Goal: Task Accomplishment & Management: Complete application form

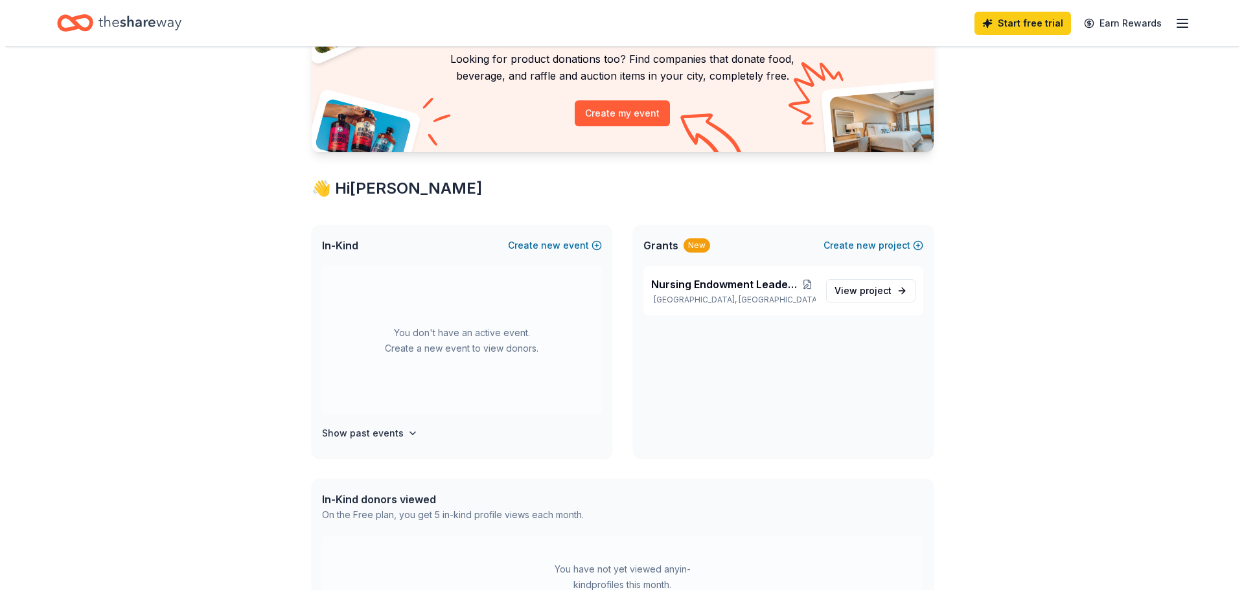
scroll to position [130, 0]
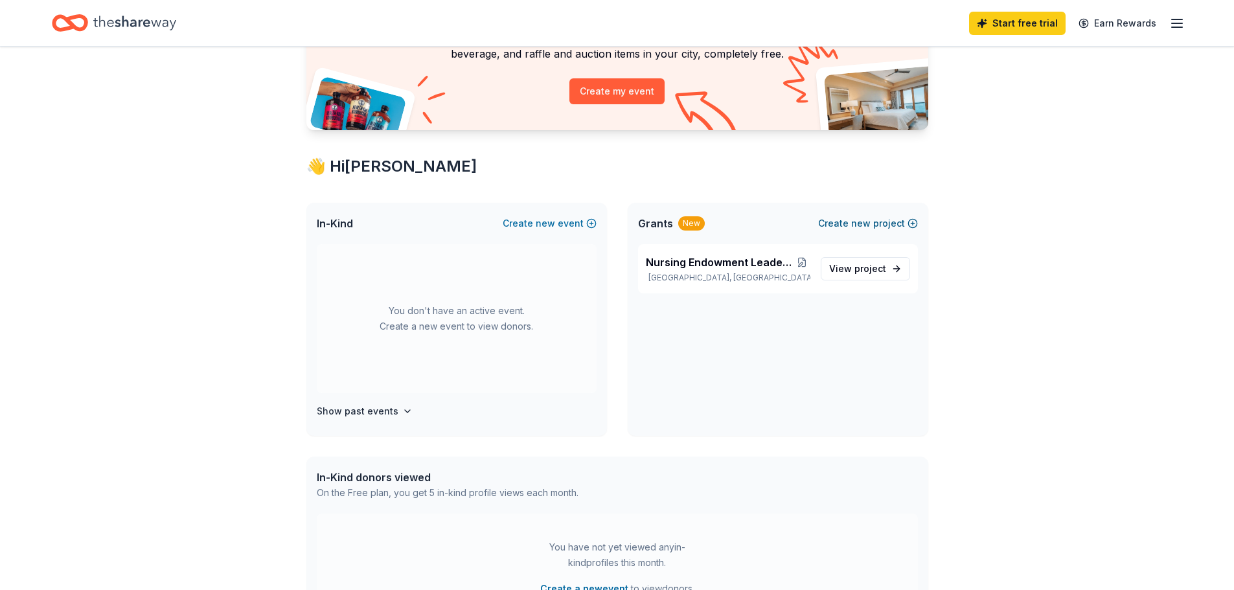
click at [879, 221] on button "Create new project" at bounding box center [868, 224] width 100 height 16
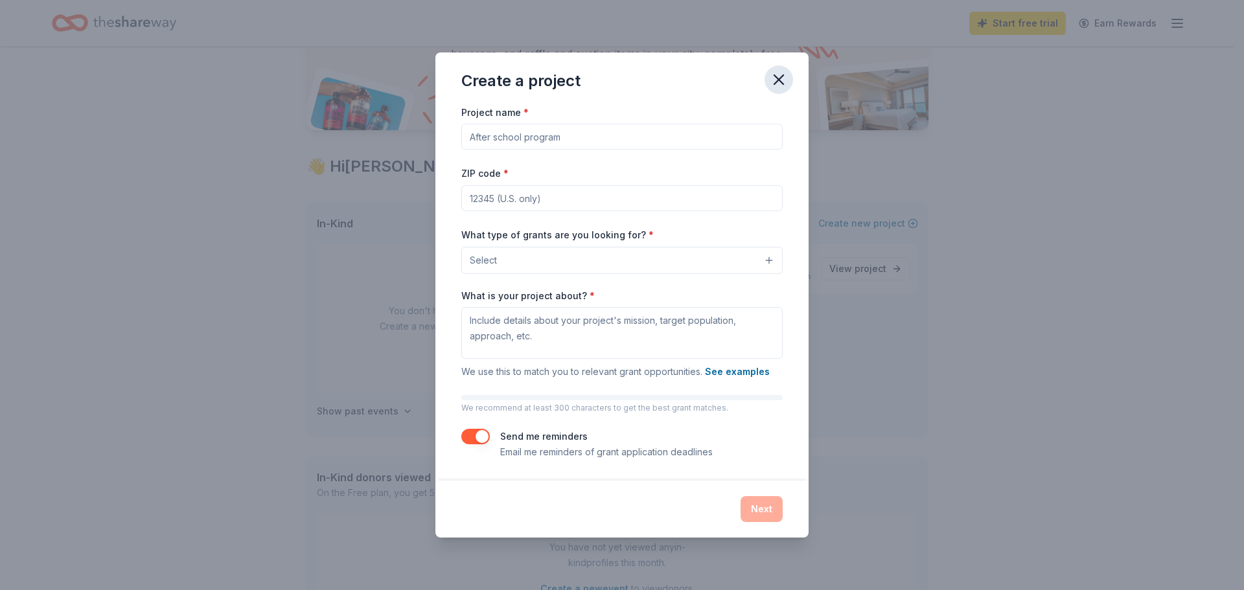
click at [784, 80] on icon "button" at bounding box center [779, 80] width 18 height 18
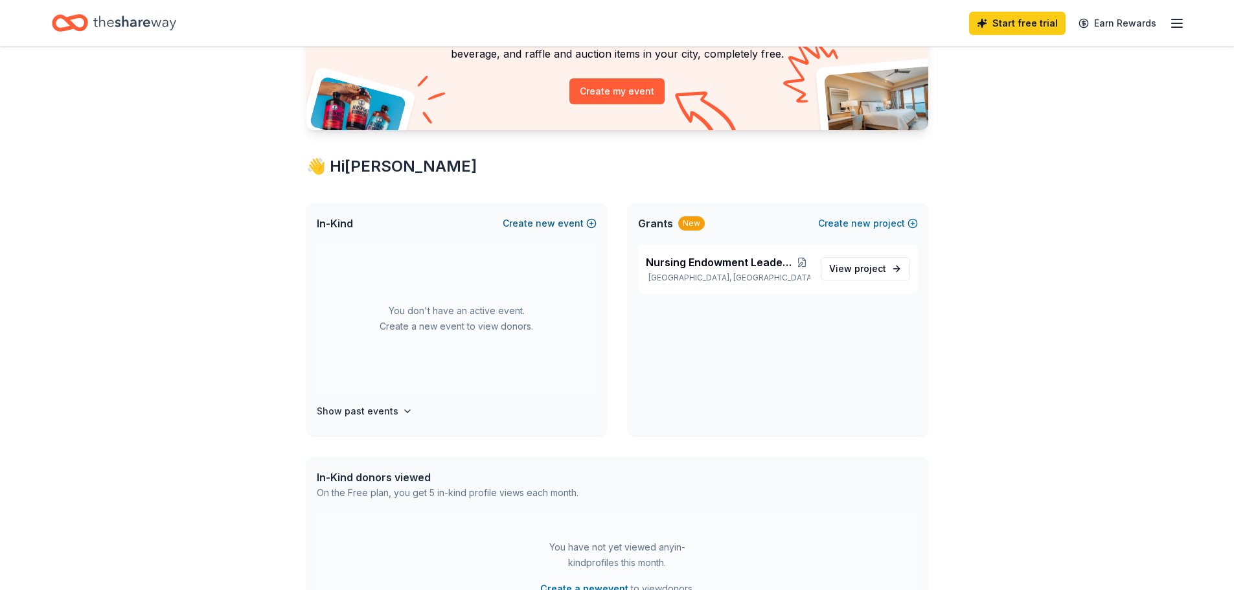
click at [566, 225] on button "Create new event" at bounding box center [550, 224] width 94 height 16
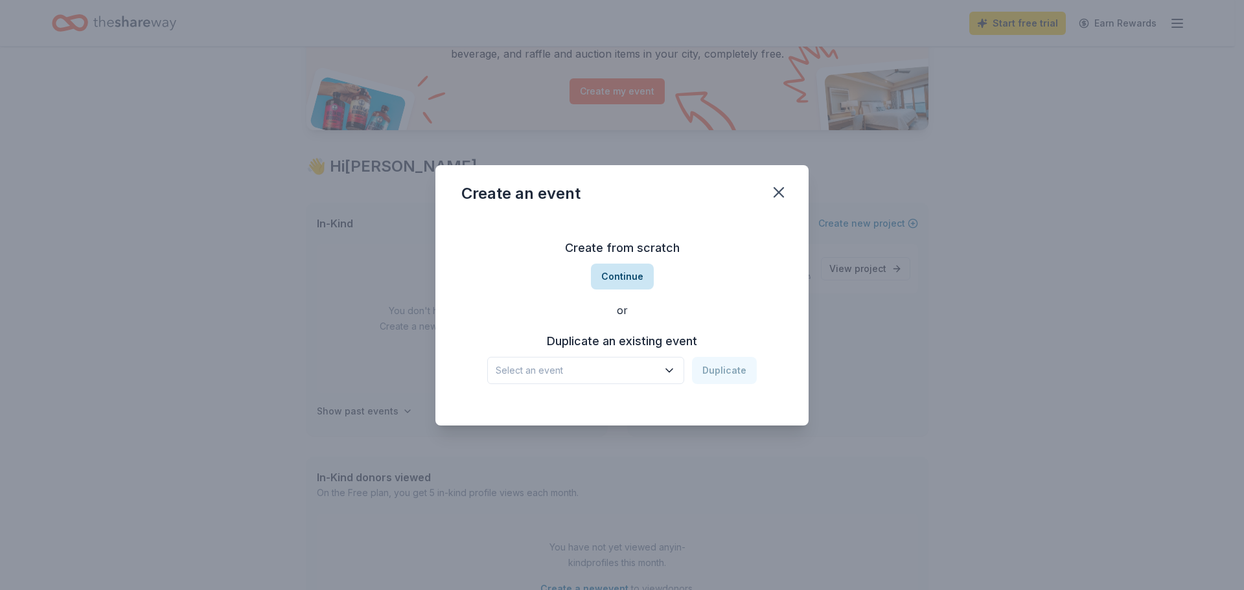
click at [628, 273] on button "Continue" at bounding box center [622, 277] width 63 height 26
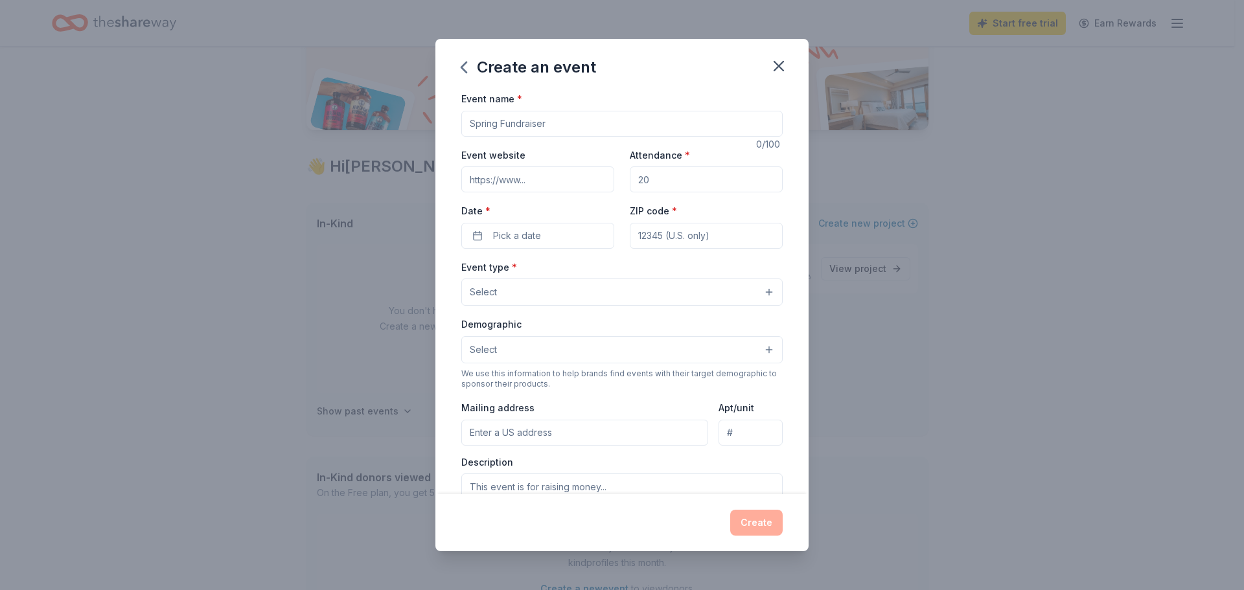
click at [569, 125] on input "Event name *" at bounding box center [621, 124] width 321 height 26
type input "[DEMOGRAPHIC_DATA] Night Out: Shine Bright Like A Diamond"
click at [649, 180] on input "Attendance *" at bounding box center [706, 180] width 153 height 26
type input "300"
click at [571, 236] on button "Pick a date" at bounding box center [537, 236] width 153 height 26
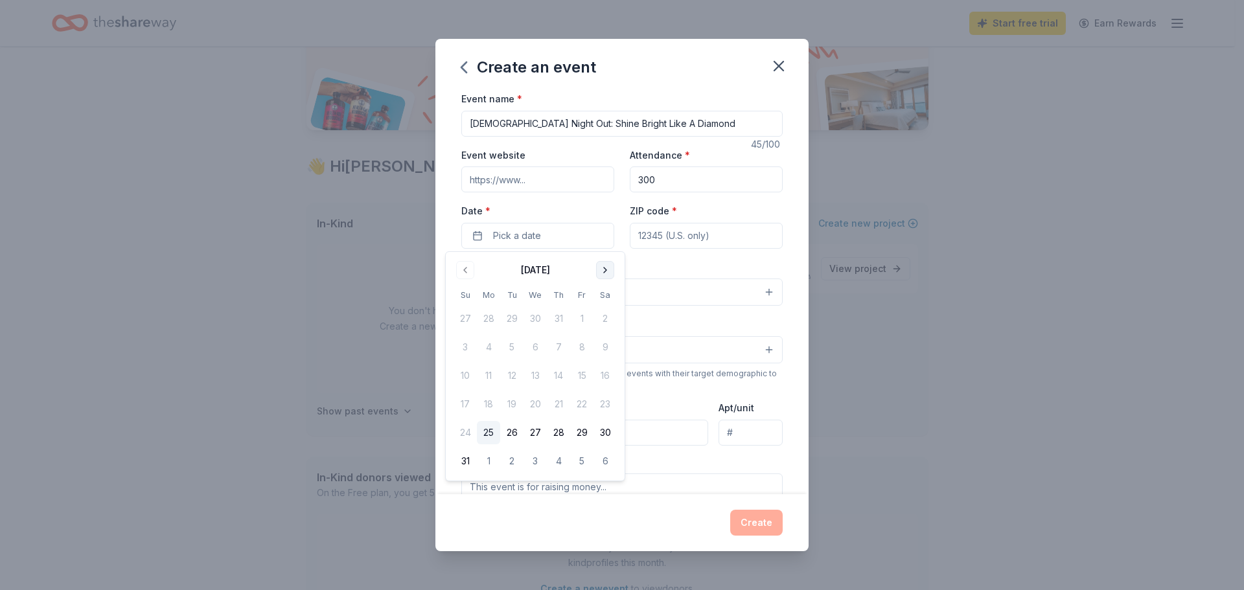
click at [604, 270] on button "Go to next month" at bounding box center [605, 270] width 18 height 18
click at [469, 274] on button "Go to previous month" at bounding box center [465, 270] width 18 height 18
click at [555, 402] on button "23" at bounding box center [558, 404] width 23 height 23
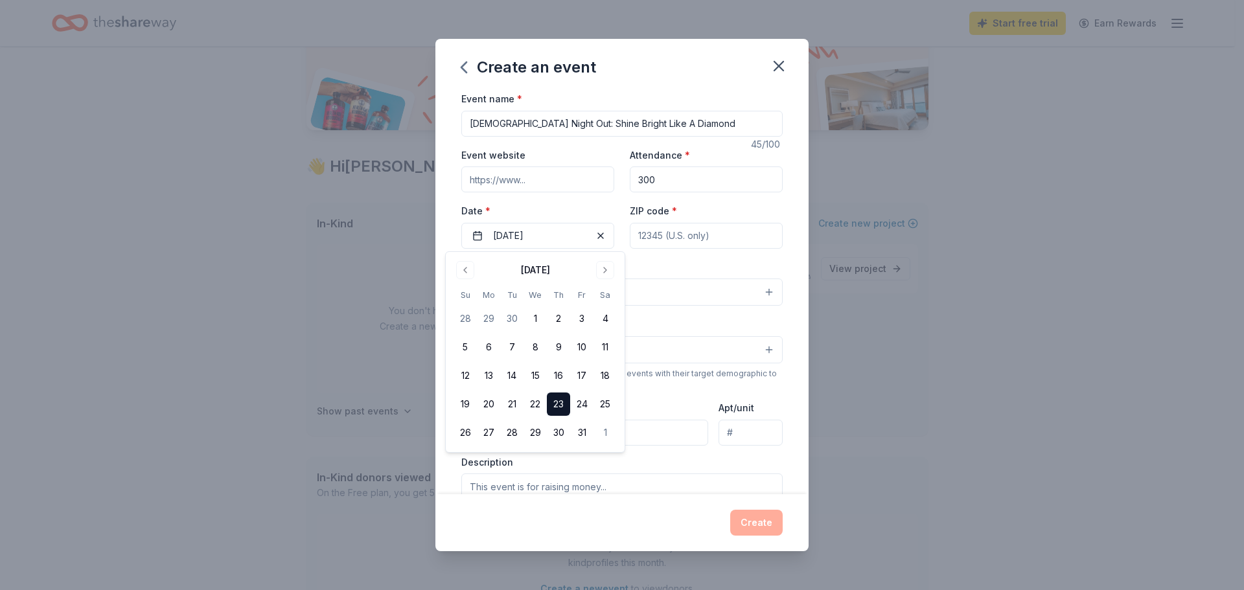
click at [555, 402] on button "23" at bounding box center [558, 404] width 23 height 23
click at [676, 230] on input "ZIP code *" at bounding box center [706, 236] width 153 height 26
type input "11570"
click at [568, 287] on button "Select" at bounding box center [621, 292] width 321 height 27
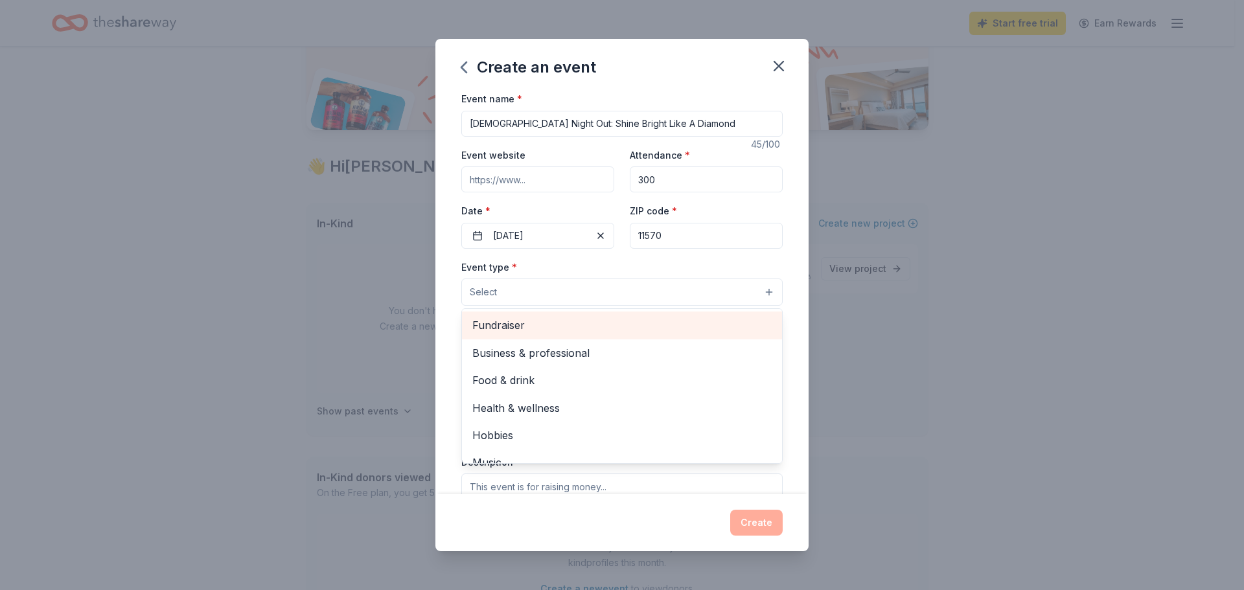
click at [529, 318] on span "Fundraiser" at bounding box center [621, 325] width 299 height 17
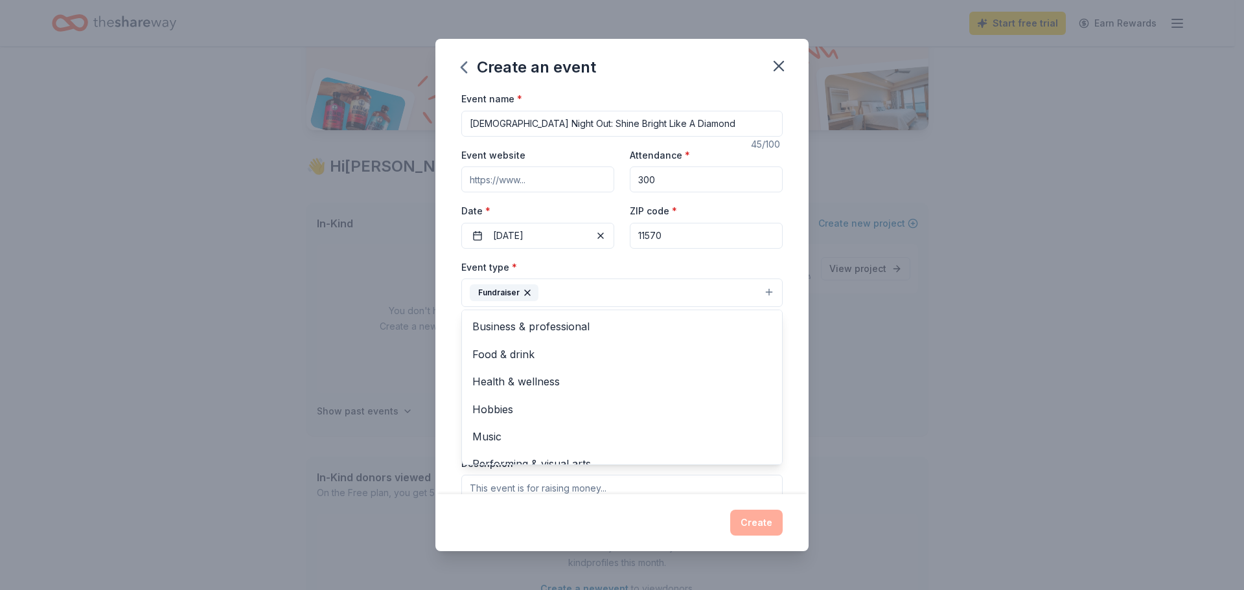
click at [781, 262] on div "Event name * Ladies Night Out: Shine Bright Like A Diamond 45 /100 Event websit…" at bounding box center [621, 293] width 373 height 404
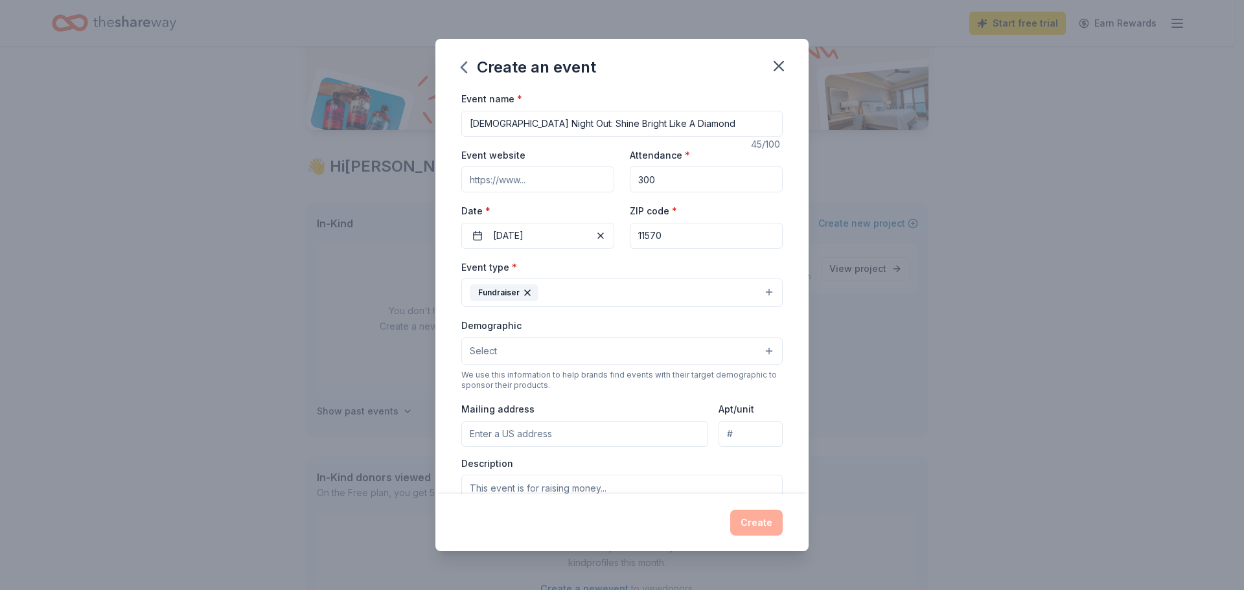
click at [592, 342] on button "Select" at bounding box center [621, 351] width 321 height 27
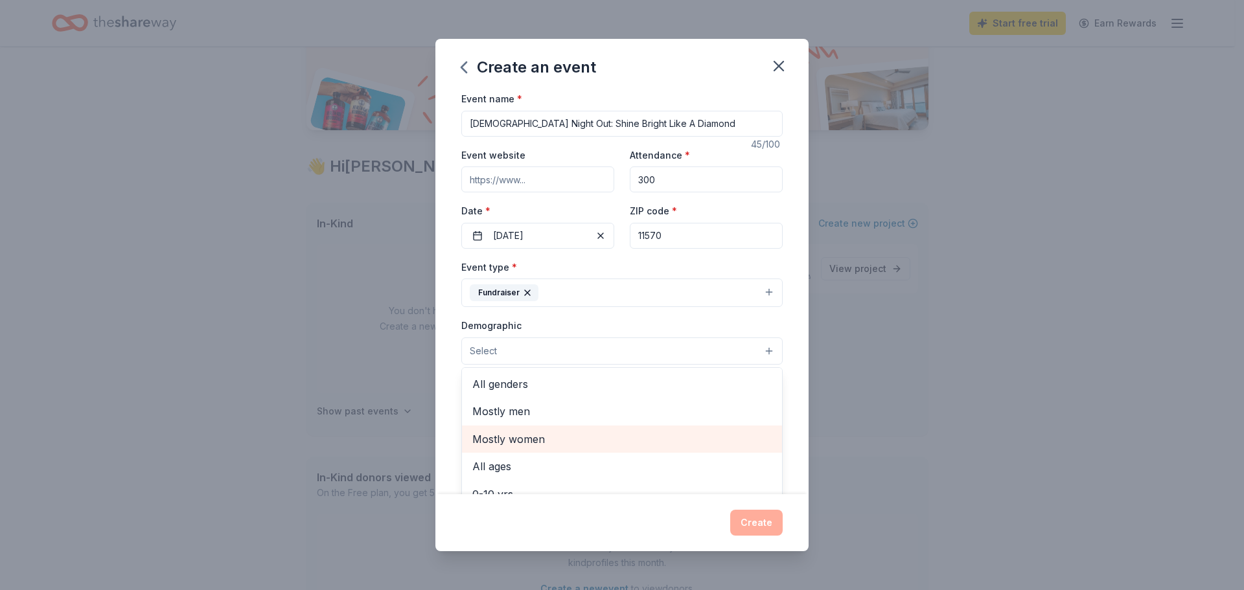
click at [535, 439] on span "Mostly women" at bounding box center [621, 439] width 299 height 17
click at [790, 370] on div "Event name * Ladies Night Out: Shine Bright Like A Diamond 45 /100 Event websit…" at bounding box center [621, 293] width 373 height 404
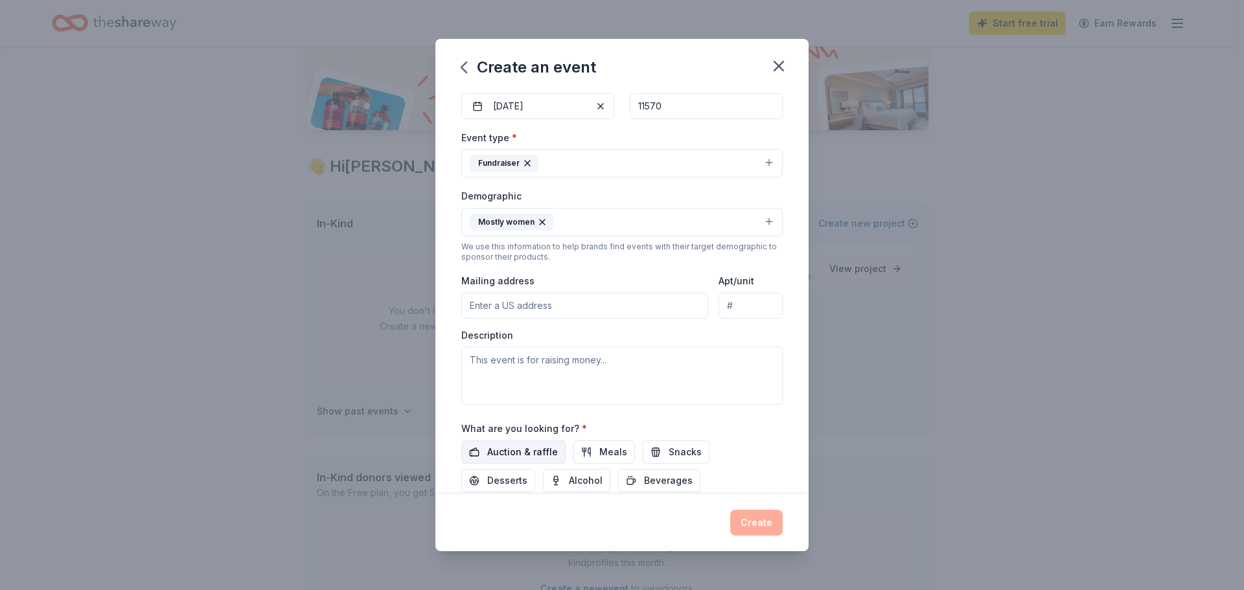
click at [517, 452] on span "Auction & raffle" at bounding box center [522, 452] width 71 height 16
click at [565, 373] on textarea at bounding box center [621, 376] width 321 height 58
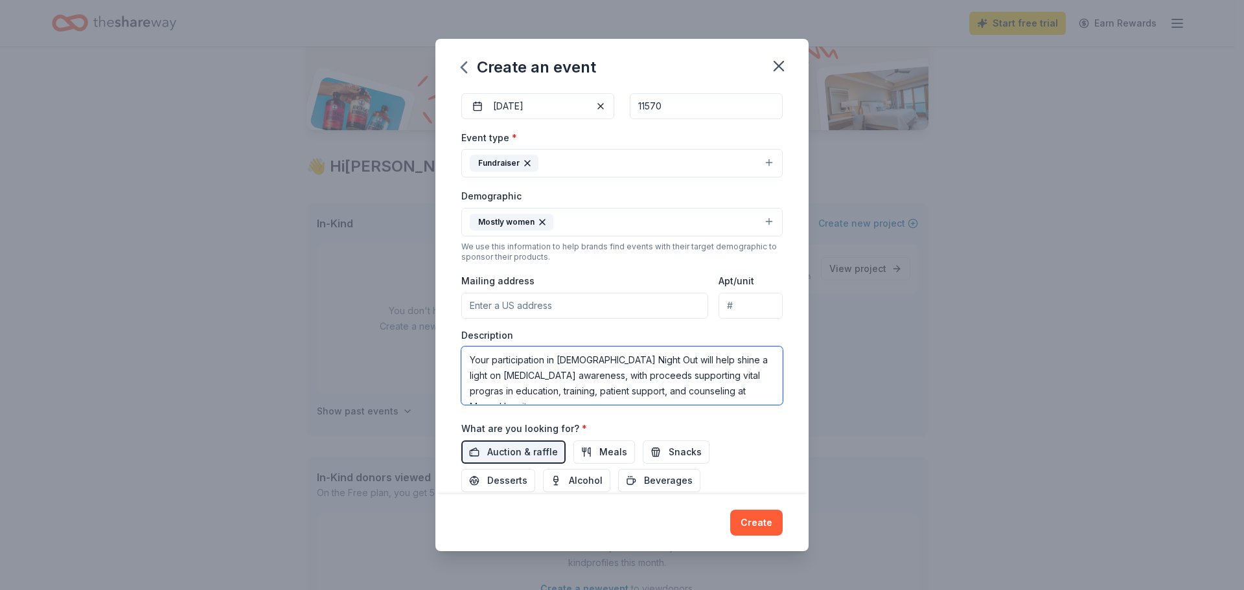
scroll to position [8, 0]
click at [743, 368] on textarea "Your participation in Ladies Night Out will help shine a light on breast cancer…" at bounding box center [621, 376] width 321 height 58
click at [467, 398] on textarea "Your participation in Ladies Night Out will help shine a light on breast cancer…" at bounding box center [621, 376] width 321 height 58
type textarea "Your participation in Ladies Night Out will help shine a light on breast cancer…"
click at [541, 307] on input "Mailing address" at bounding box center [584, 306] width 247 height 26
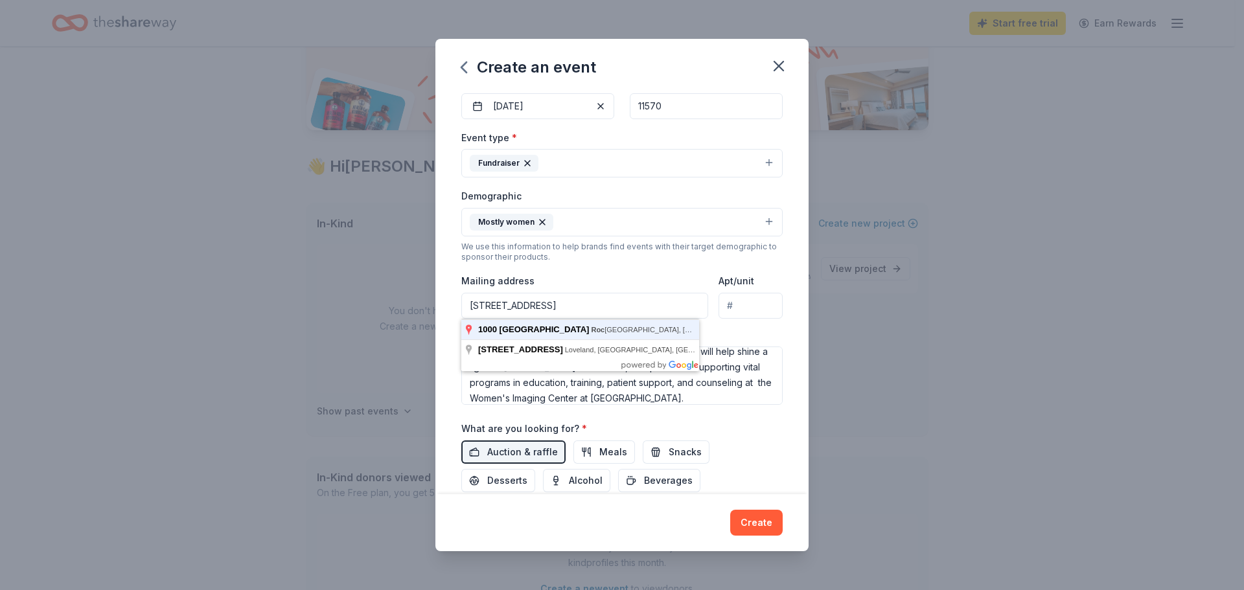
click at [623, 281] on div "Mailing address 1000 North Village Avenue, Rockville Centre, NY, USA" at bounding box center [584, 296] width 247 height 46
click at [468, 305] on input "1000 North Village Avenue, Rockville Centre, NY, 11570" at bounding box center [584, 306] width 247 height 26
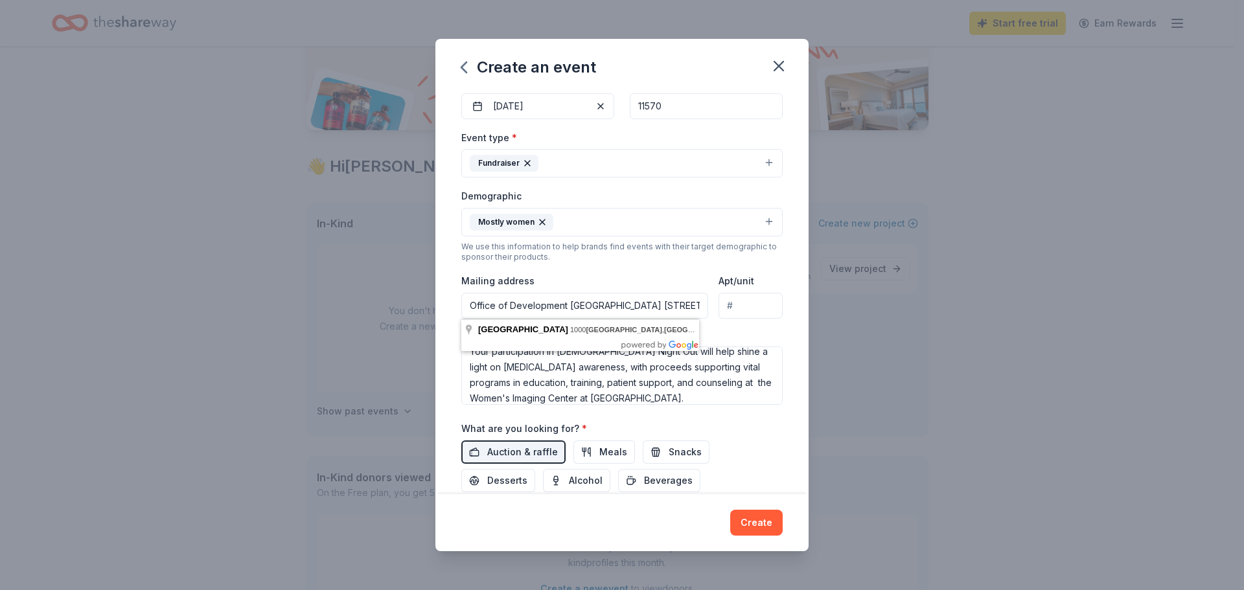
drag, startPoint x: 634, startPoint y: 305, endPoint x: 570, endPoint y: 306, distance: 63.5
click at [570, 306] on input "Office of Development Mercy Hospital 1000 North Village Avenue, Rockville Centr…" at bounding box center [584, 306] width 247 height 26
click at [468, 304] on input "Office of Development 1000 North Village Avenue, Rockville Centre, NY, 11570" at bounding box center [584, 306] width 247 height 26
paste input "[GEOGRAPHIC_DATA]"
click at [633, 305] on input "Mercy Hospital Office of Development 1000 North Village Avenue, Rockville Centr…" at bounding box center [584, 306] width 247 height 26
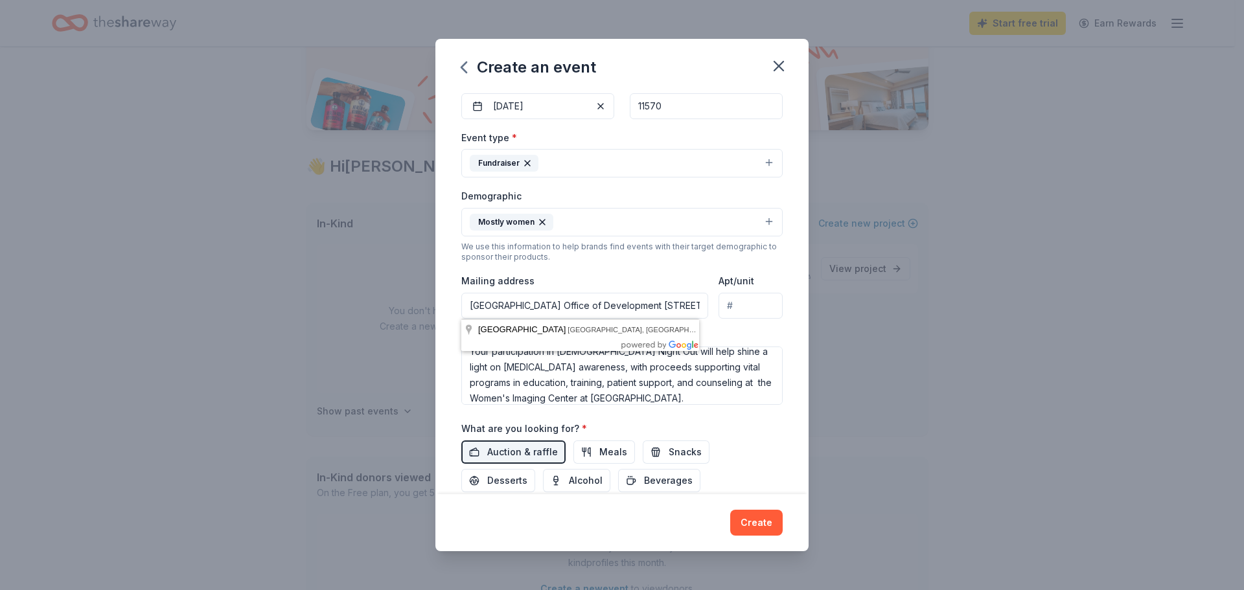
type input "Mercy Hospital Office of Development 1000 North Village Avenue, Rockville Centr…"
click at [771, 258] on div "We use this information to help brands find events with their target demographi…" at bounding box center [621, 252] width 321 height 21
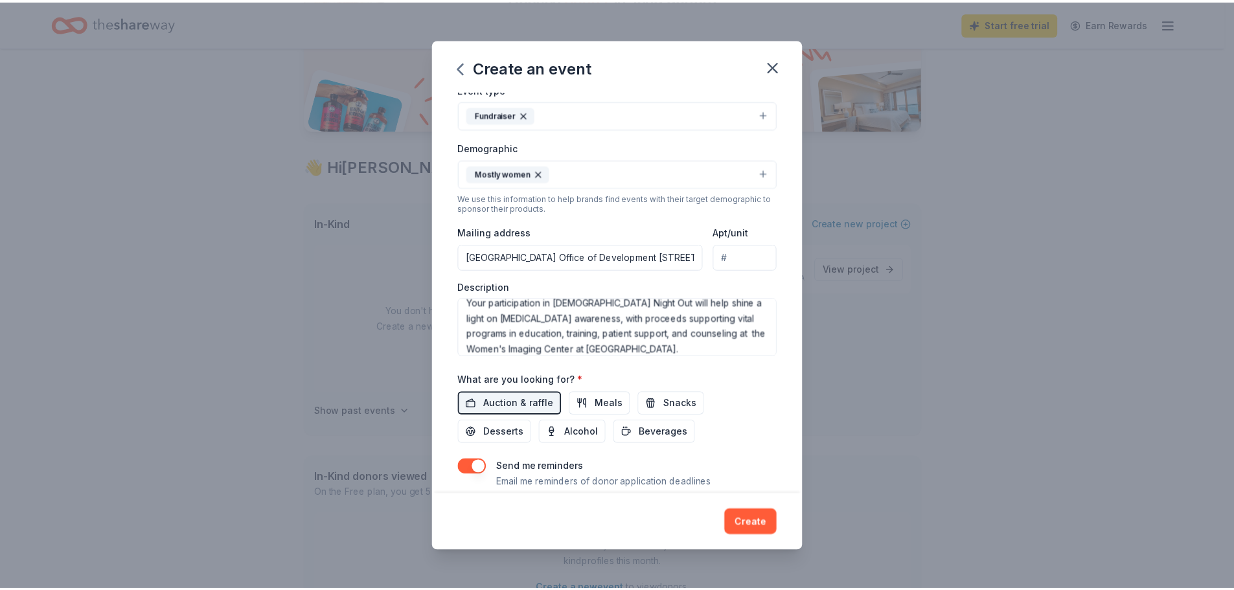
scroll to position [218, 0]
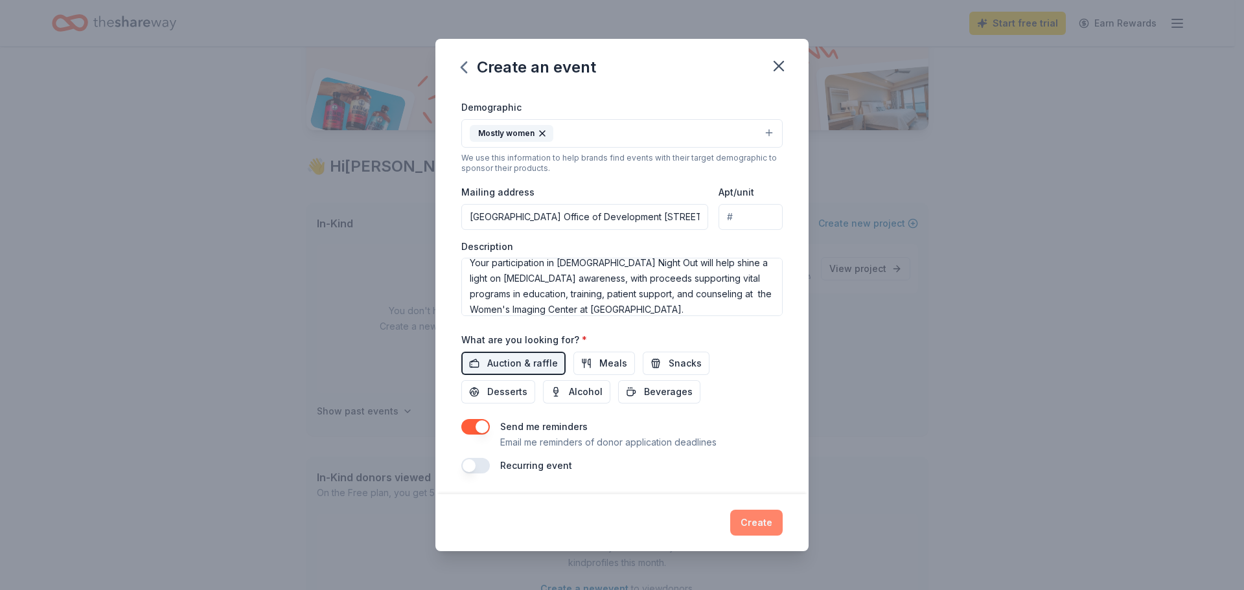
click at [763, 520] on button "Create" at bounding box center [756, 523] width 52 height 26
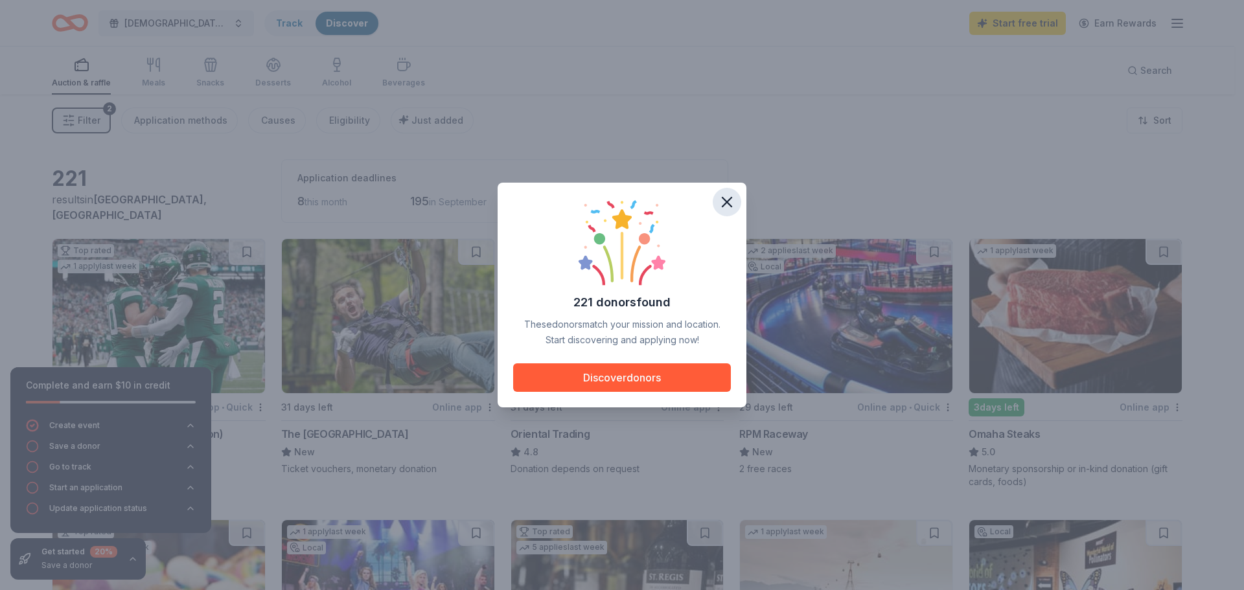
click at [726, 201] on icon "button" at bounding box center [726, 202] width 9 height 9
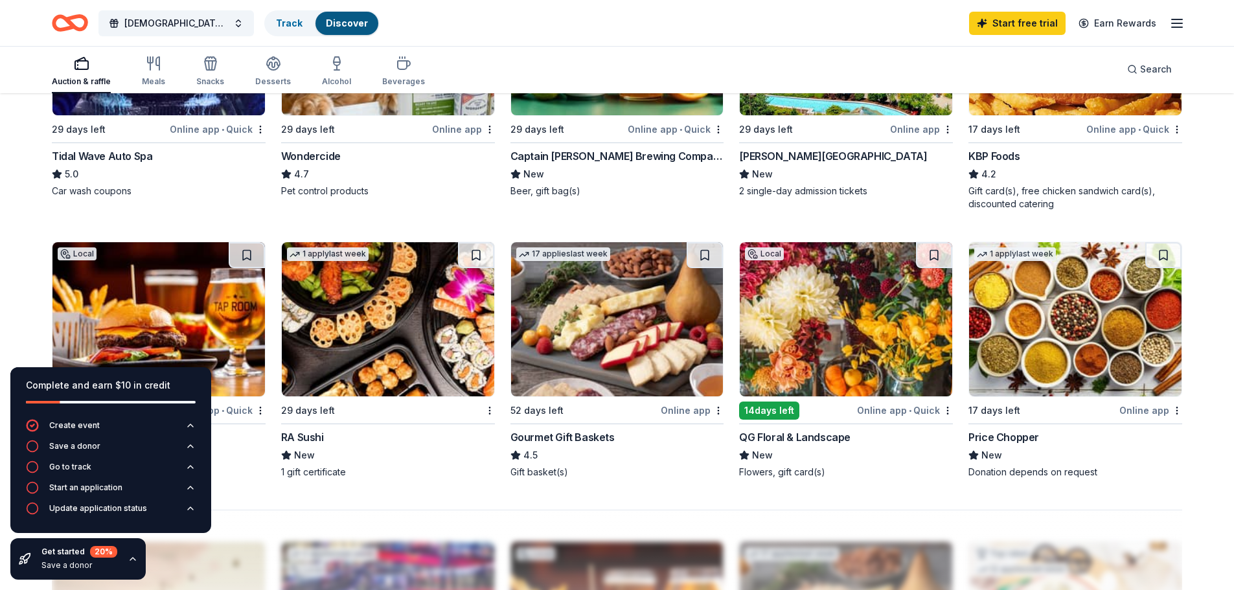
scroll to position [972, 0]
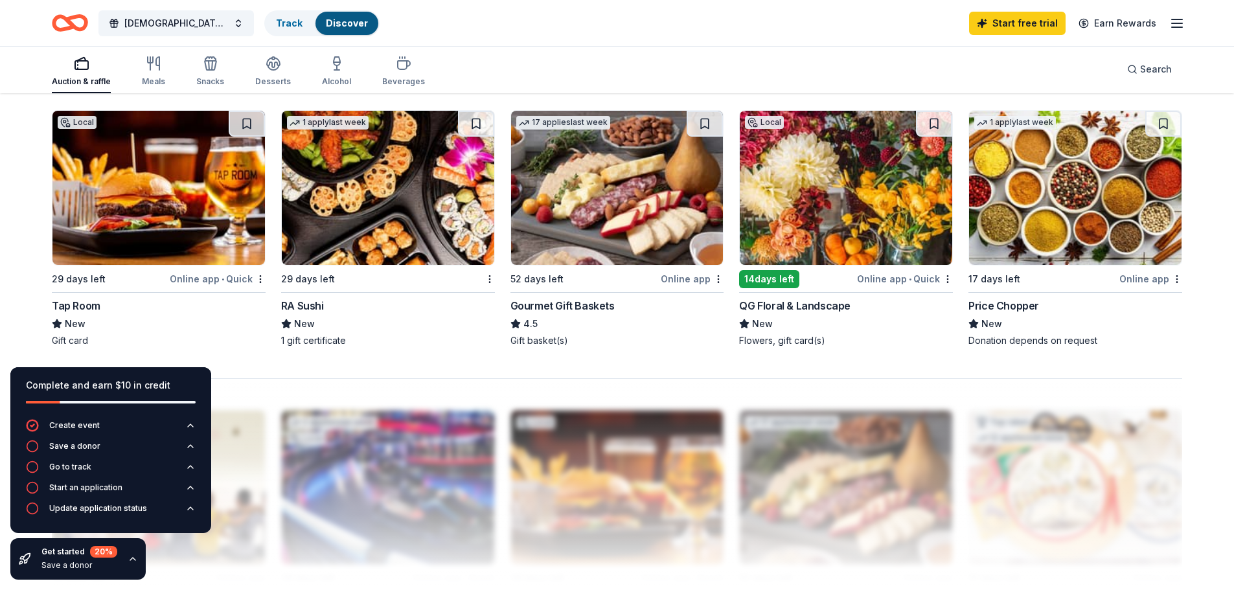
click at [188, 194] on img at bounding box center [158, 188] width 213 height 154
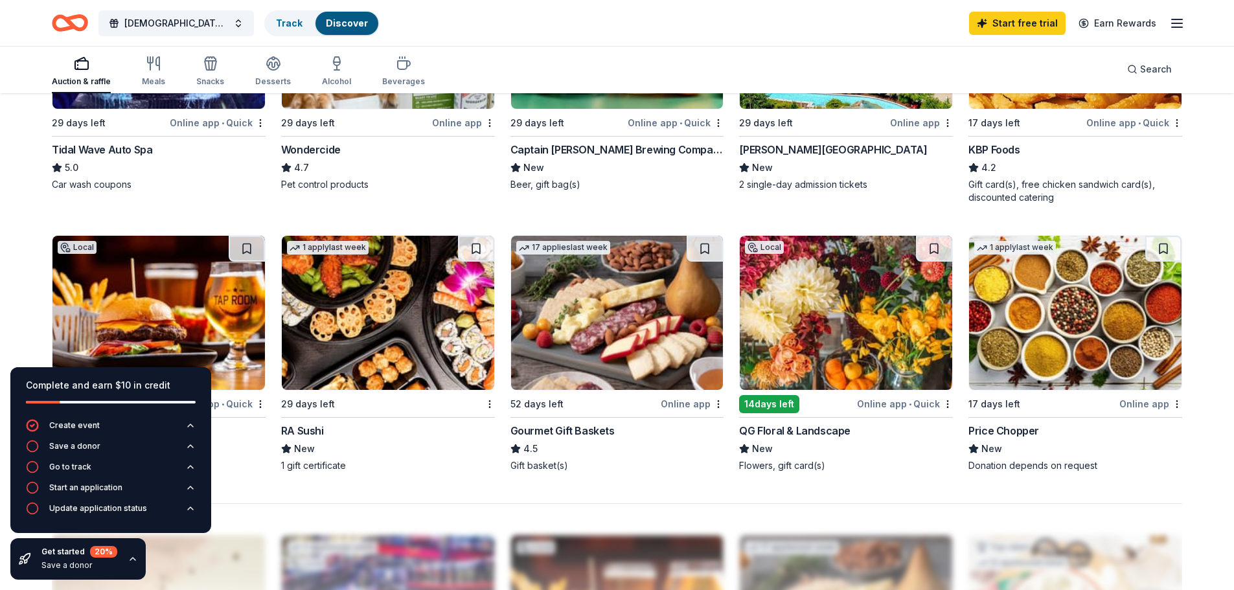
scroll to position [842, 0]
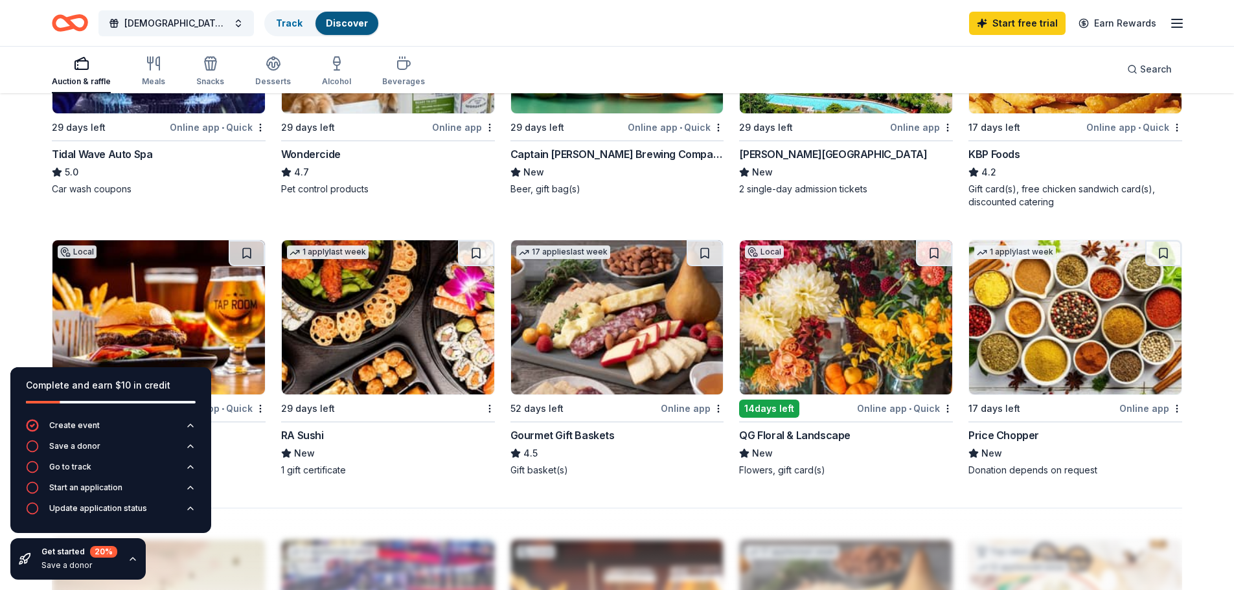
click at [1218, 222] on div "221 results in Rockville Centre, NY Application deadlines 8 this month 195 in S…" at bounding box center [617, 139] width 1234 height 1775
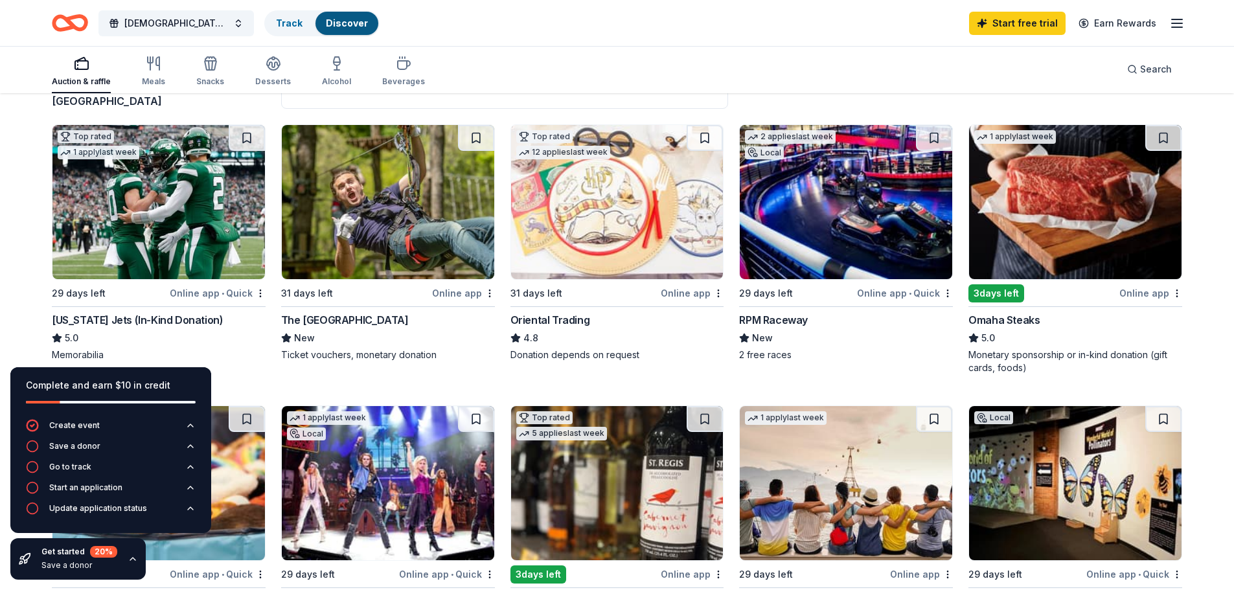
scroll to position [130, 0]
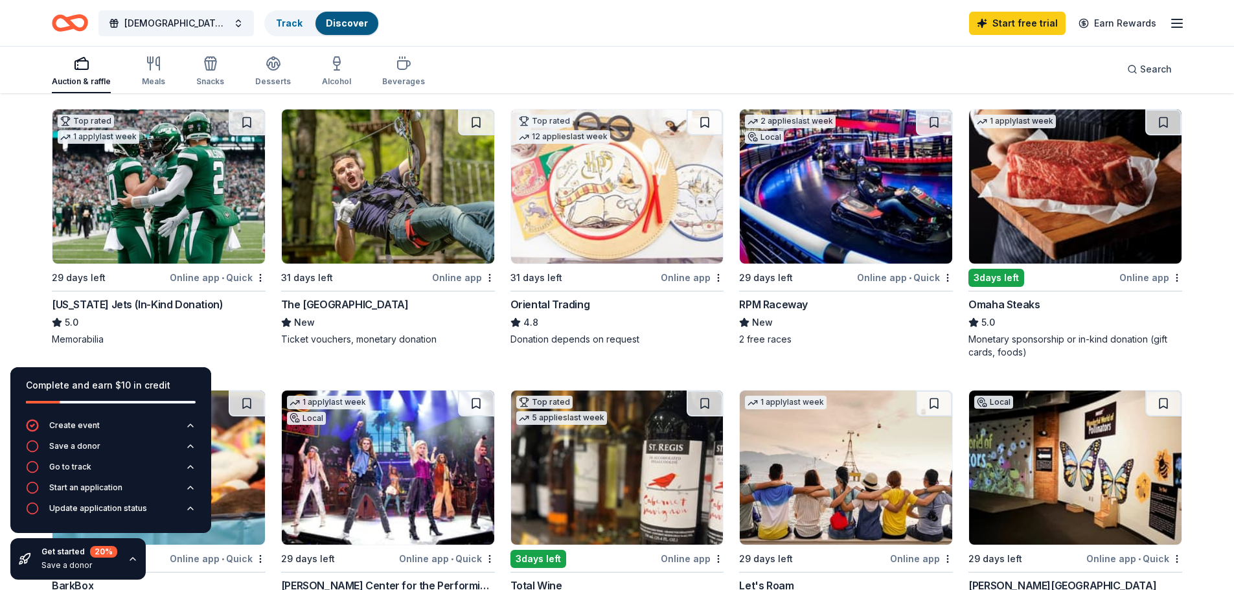
click at [339, 307] on div "The Adventure Park" at bounding box center [345, 305] width 128 height 16
click at [871, 221] on img at bounding box center [846, 186] width 213 height 154
click at [143, 301] on div "New York Jets (In-Kind Donation)" at bounding box center [137, 305] width 171 height 16
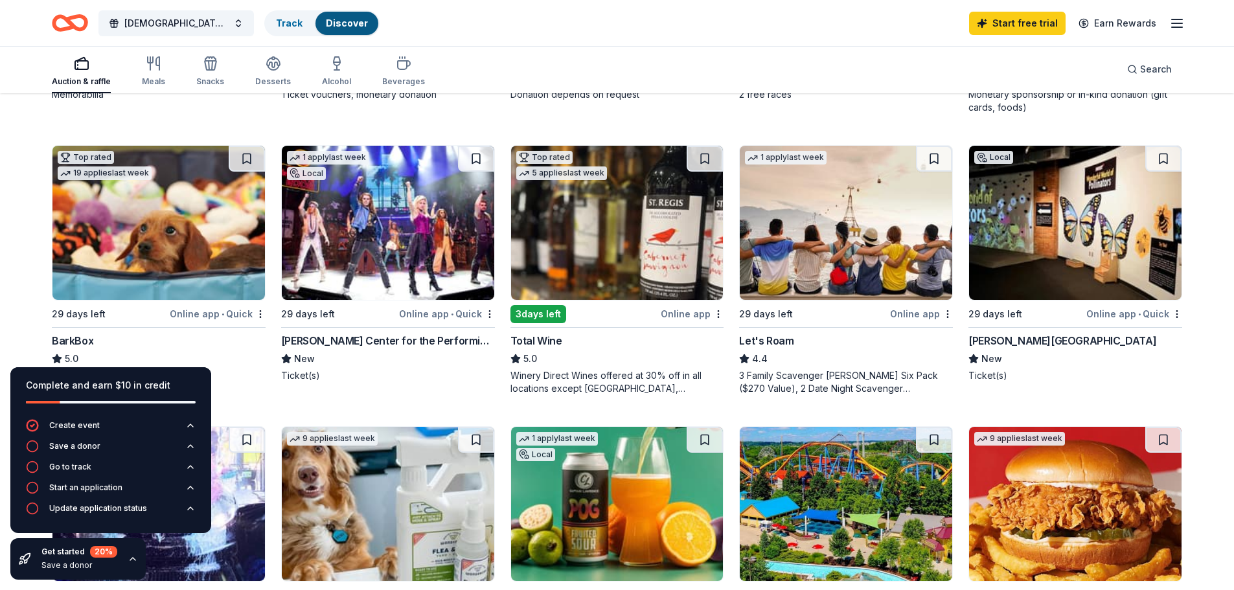
scroll to position [389, 0]
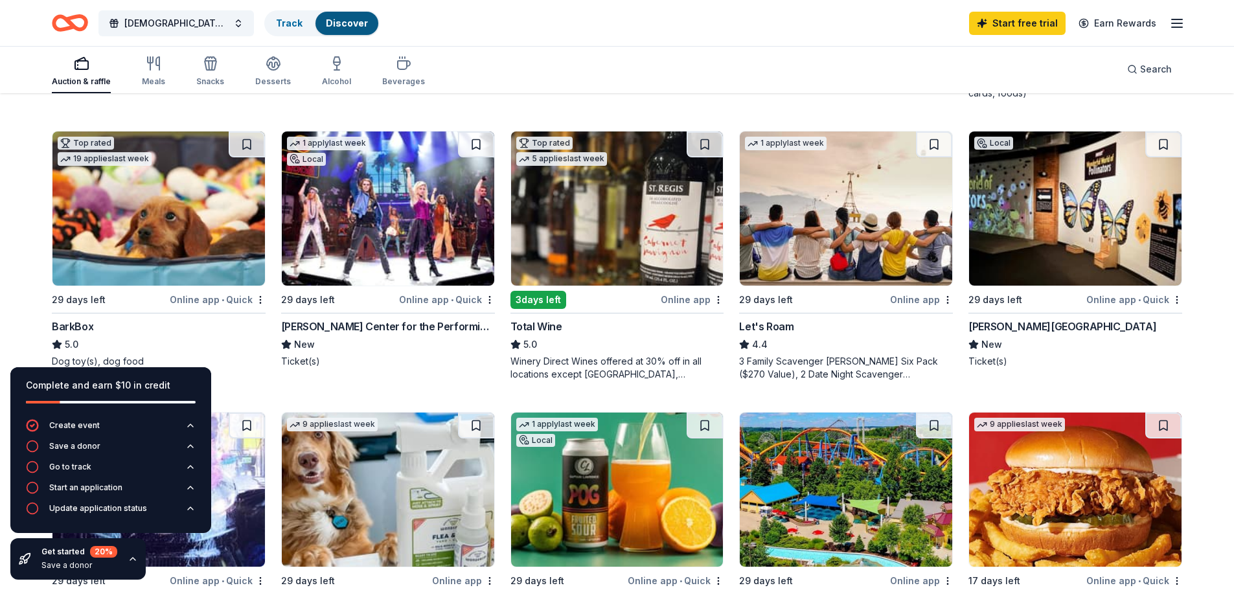
click at [352, 323] on div "Tilles Center for the Performing Arts" at bounding box center [388, 327] width 214 height 16
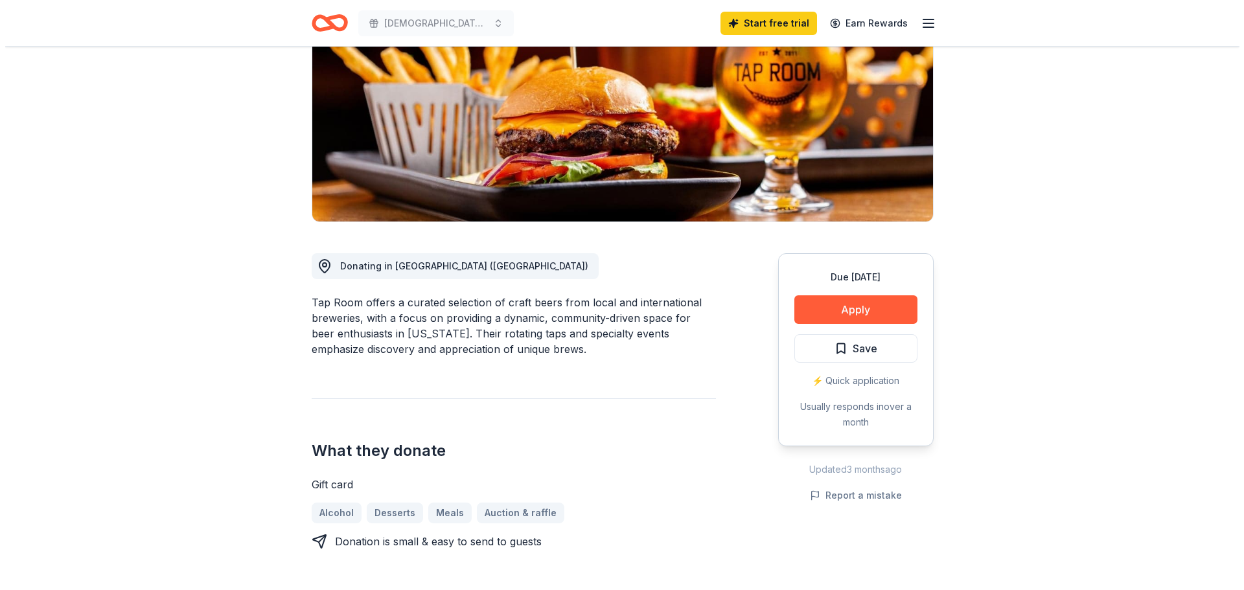
scroll to position [194, 0]
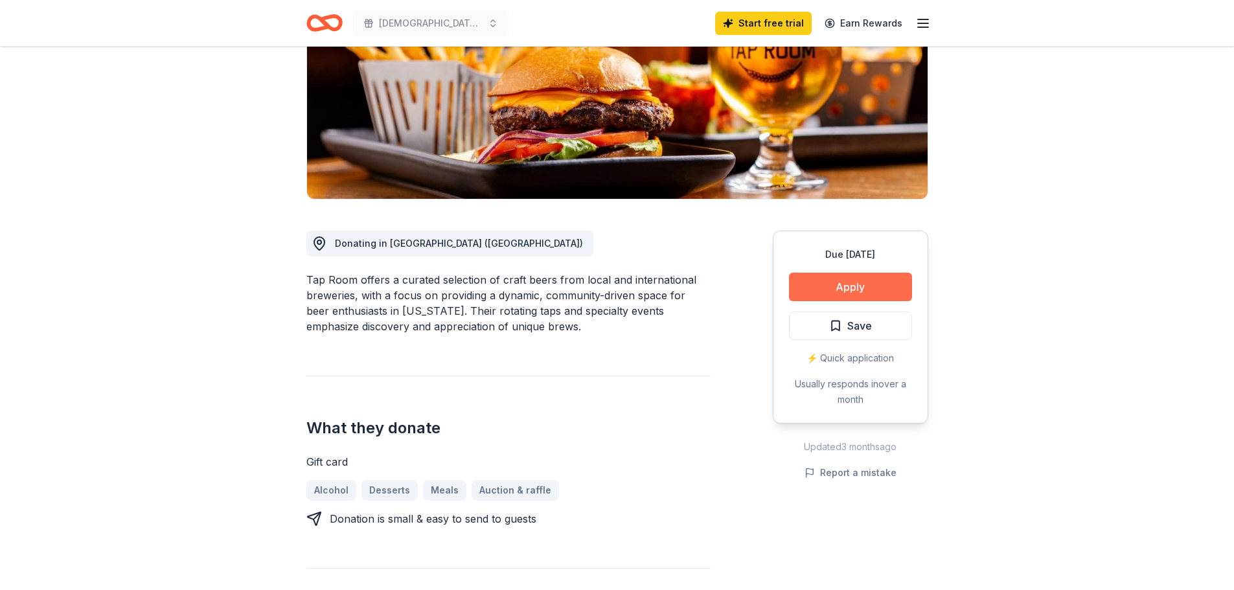
click at [875, 279] on button "Apply" at bounding box center [850, 287] width 123 height 29
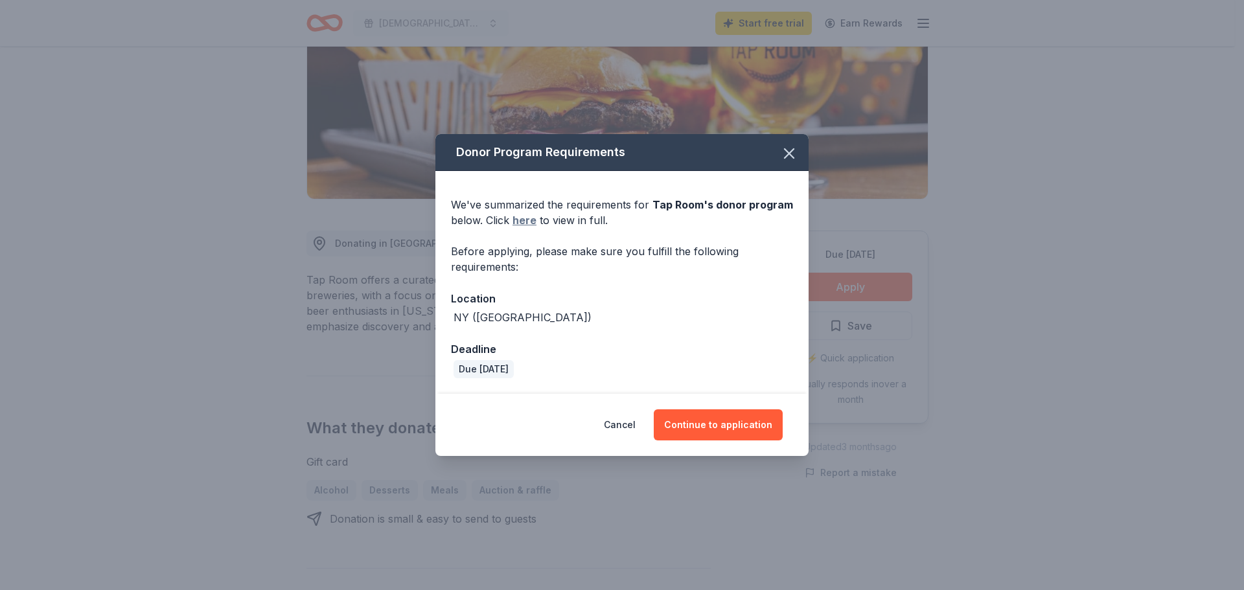
click at [531, 224] on link "here" at bounding box center [524, 221] width 24 height 16
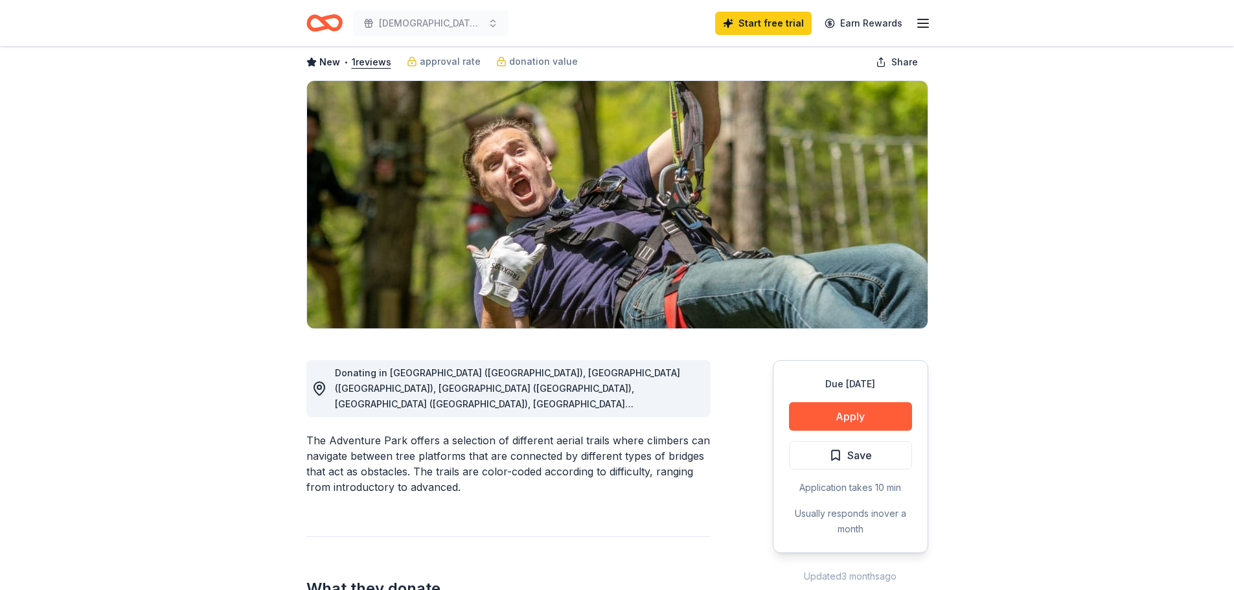
scroll to position [130, 0]
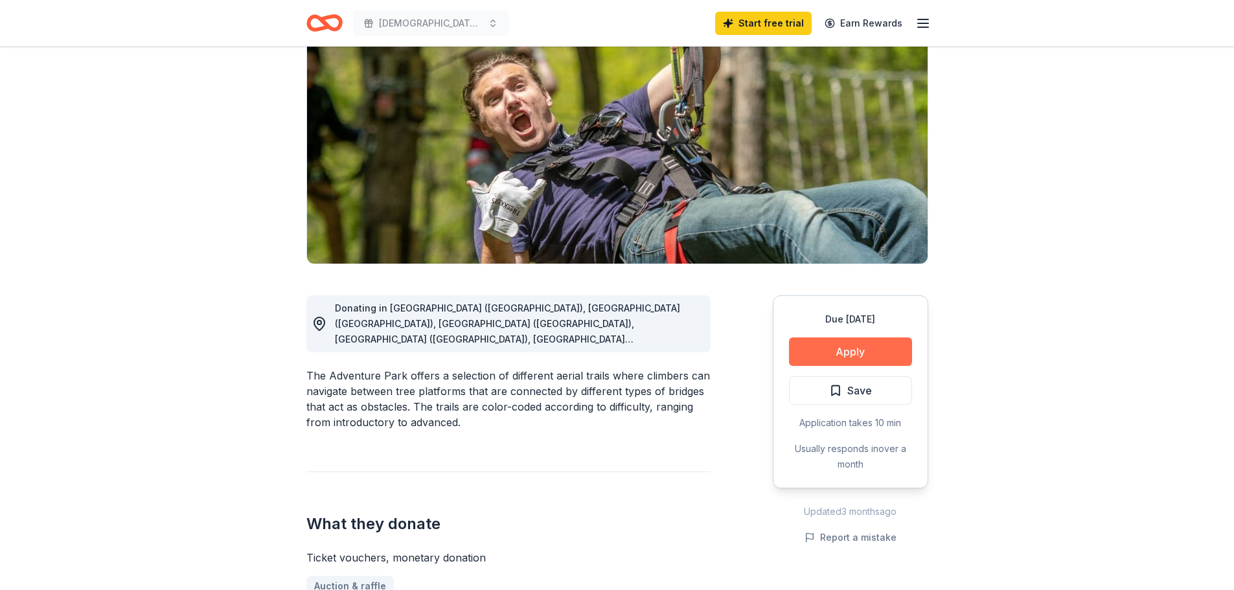
click at [871, 351] on button "Apply" at bounding box center [850, 352] width 123 height 29
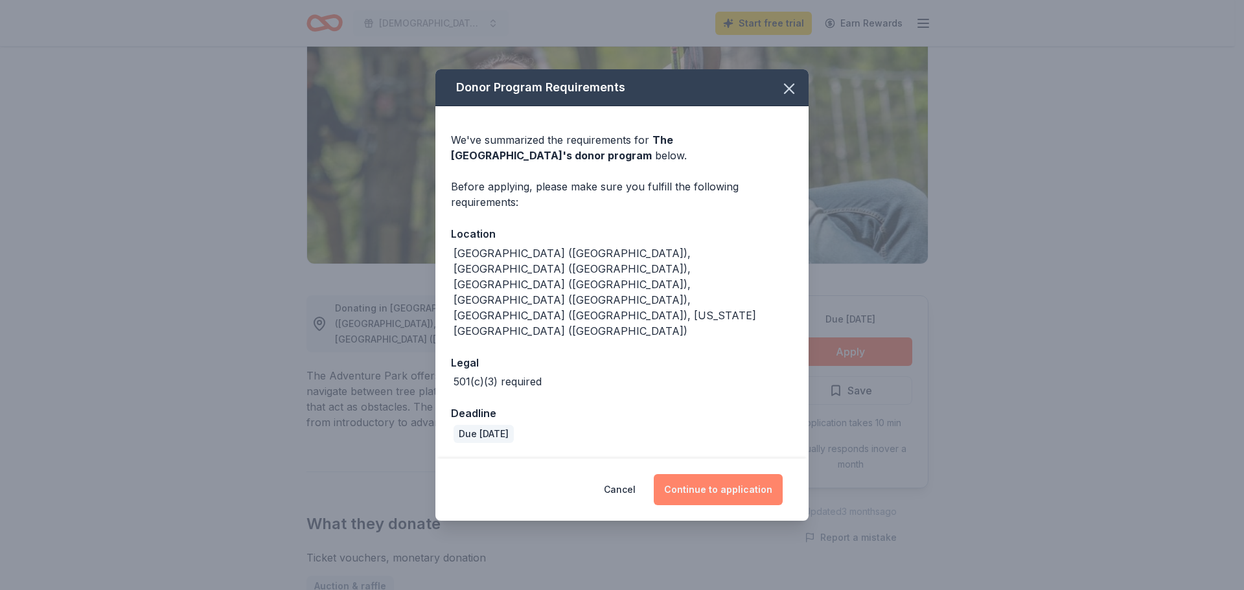
click at [730, 474] on button "Continue to application" at bounding box center [718, 489] width 129 height 31
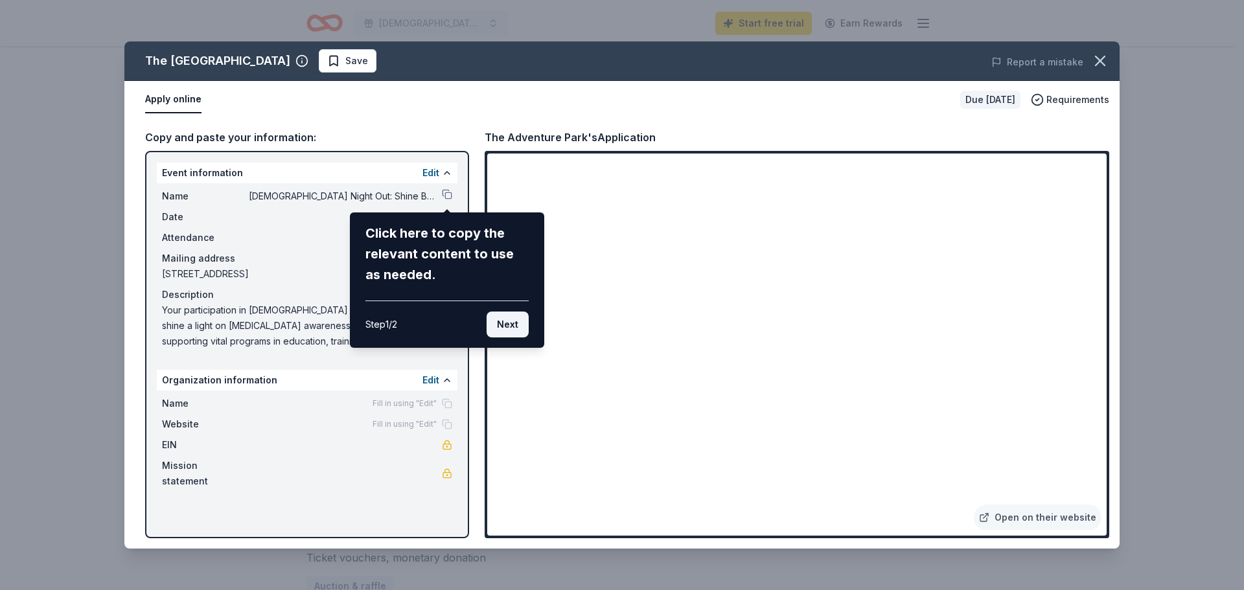
click at [501, 330] on button "Next" at bounding box center [508, 325] width 42 height 26
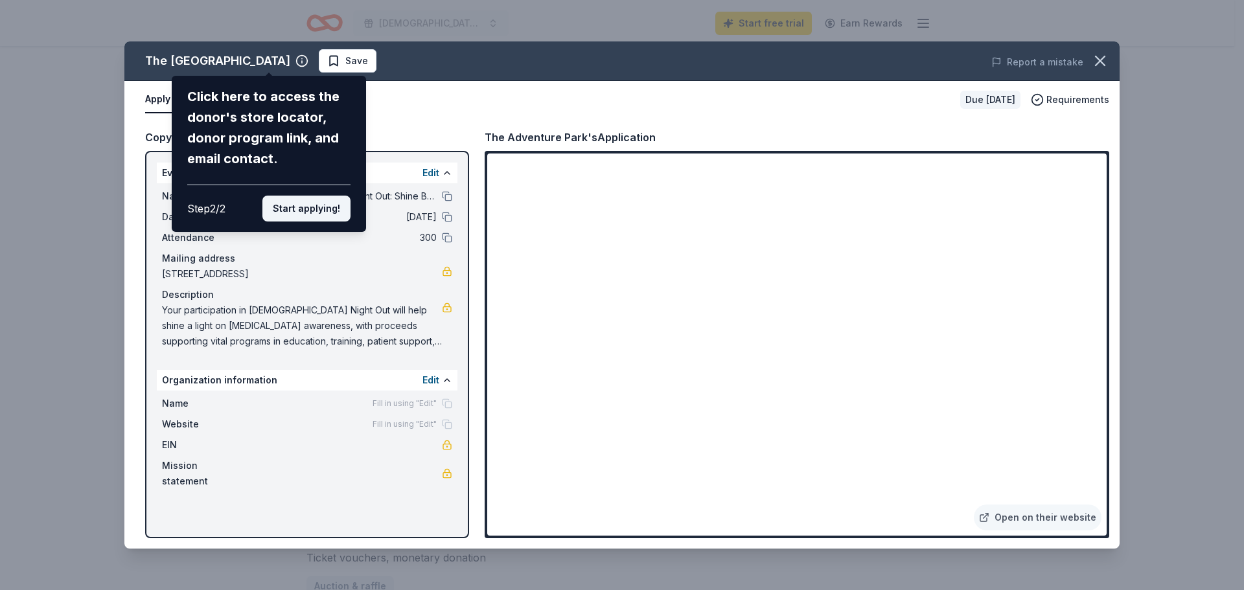
click at [287, 206] on button "Start applying!" at bounding box center [306, 209] width 88 height 26
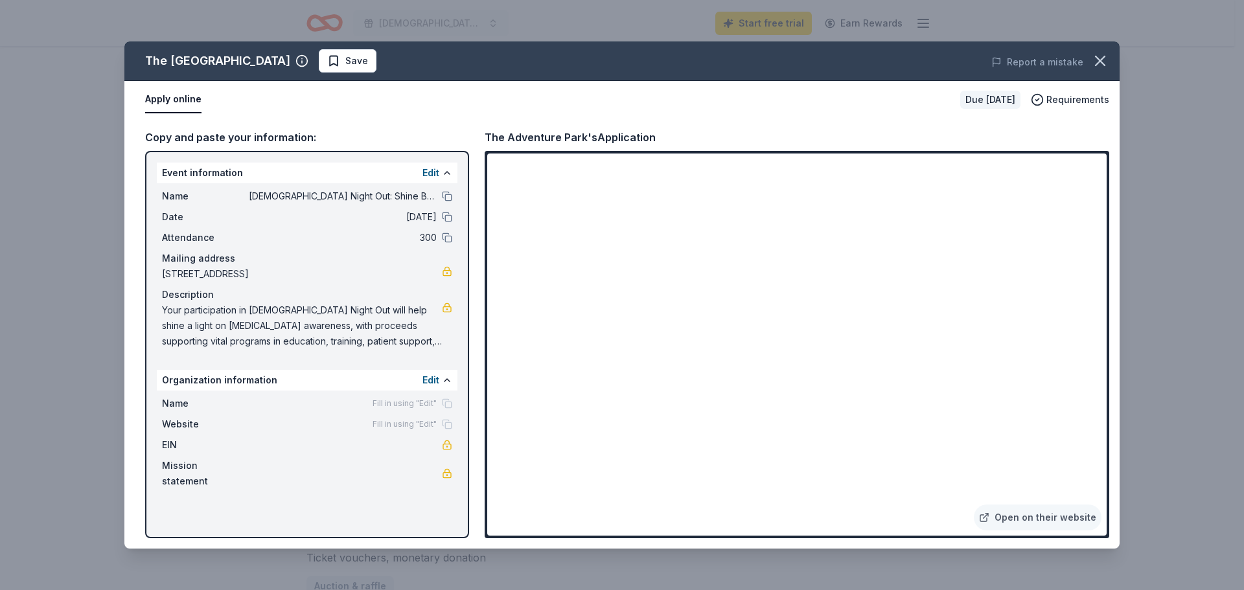
click at [168, 311] on span "Your participation in [DEMOGRAPHIC_DATA] Night Out will help shine a light on […" at bounding box center [302, 326] width 280 height 47
drag, startPoint x: 162, startPoint y: 310, endPoint x: 243, endPoint y: 310, distance: 81.0
click at [242, 310] on span "Your participation in [DEMOGRAPHIC_DATA] Night Out will help shine a light on […" at bounding box center [302, 326] width 280 height 47
drag, startPoint x: 349, startPoint y: 326, endPoint x: 320, endPoint y: 317, distance: 29.7
click at [320, 317] on span "Your participation in [DEMOGRAPHIC_DATA] Night Out will help shine a light on […" at bounding box center [302, 326] width 280 height 47
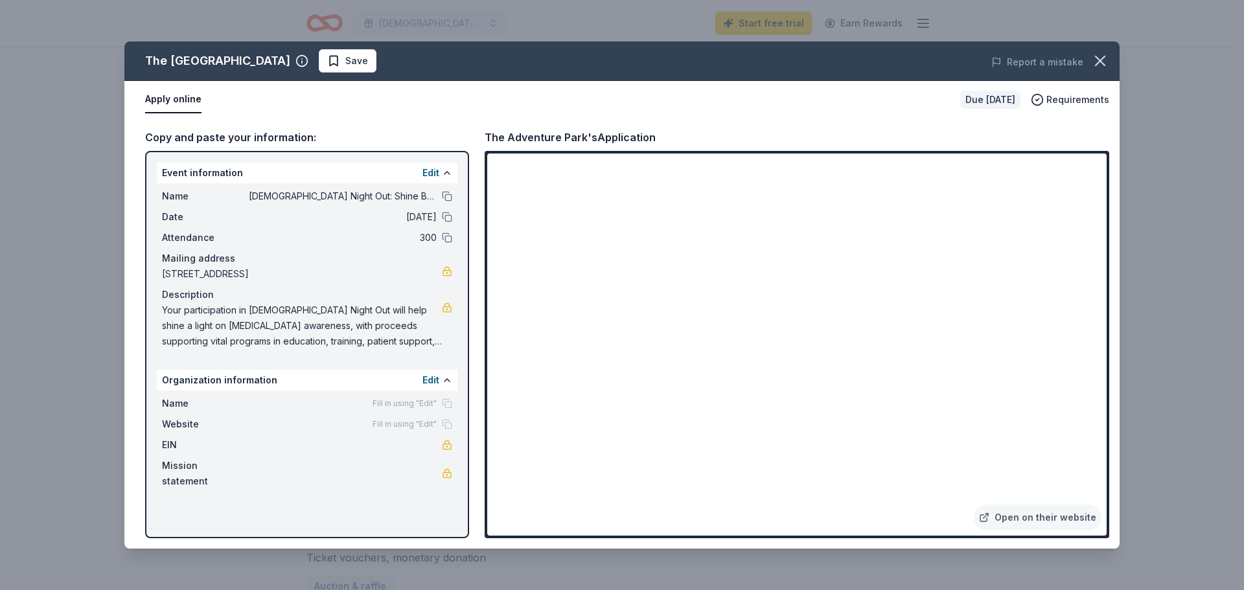
drag, startPoint x: 162, startPoint y: 310, endPoint x: 433, endPoint y: 343, distance: 272.8
click at [433, 343] on span "Your participation in [DEMOGRAPHIC_DATA] Night Out will help shine a light on […" at bounding box center [302, 326] width 280 height 47
click at [776, 133] on div "The Adventure Park's Application" at bounding box center [797, 137] width 625 height 17
click at [1100, 56] on icon "button" at bounding box center [1100, 61] width 18 height 18
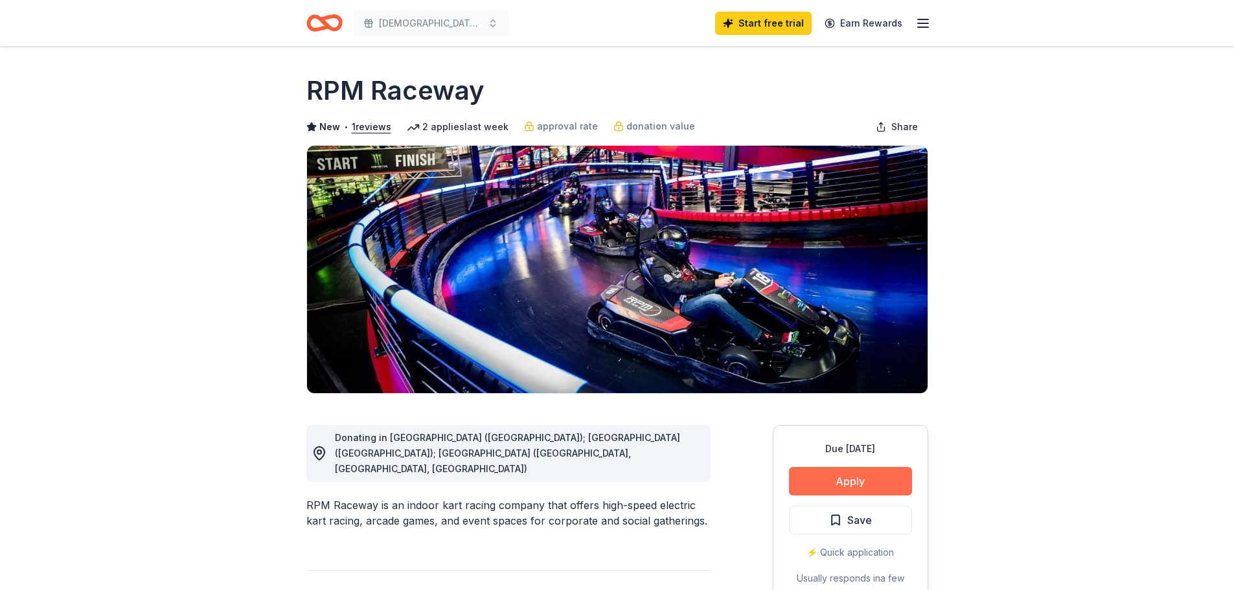
click at [869, 481] on button "Apply" at bounding box center [850, 481] width 123 height 29
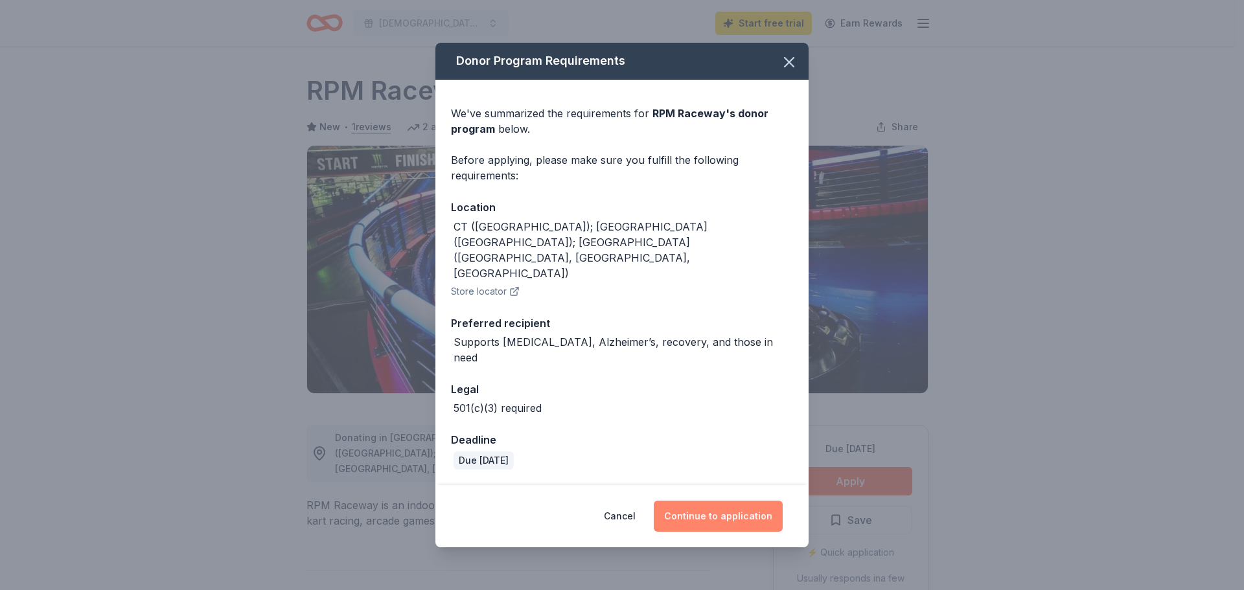
click at [742, 501] on button "Continue to application" at bounding box center [718, 516] width 129 height 31
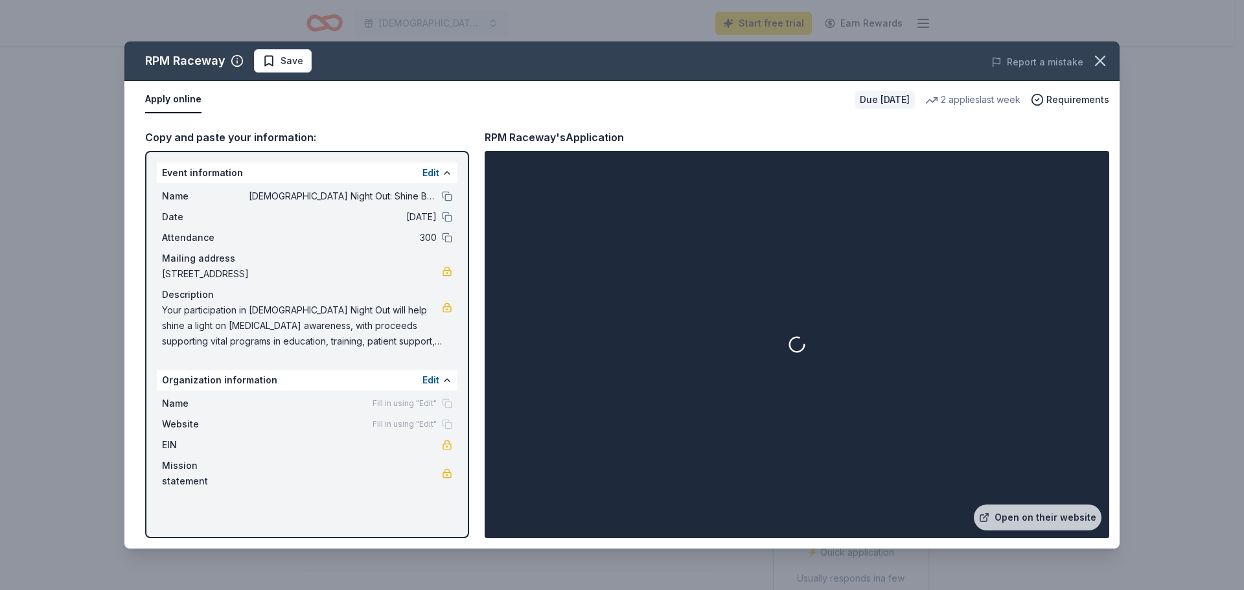
click at [839, 303] on div at bounding box center [796, 345] width 619 height 382
click at [1048, 519] on link "Open on their website" at bounding box center [1038, 518] width 128 height 26
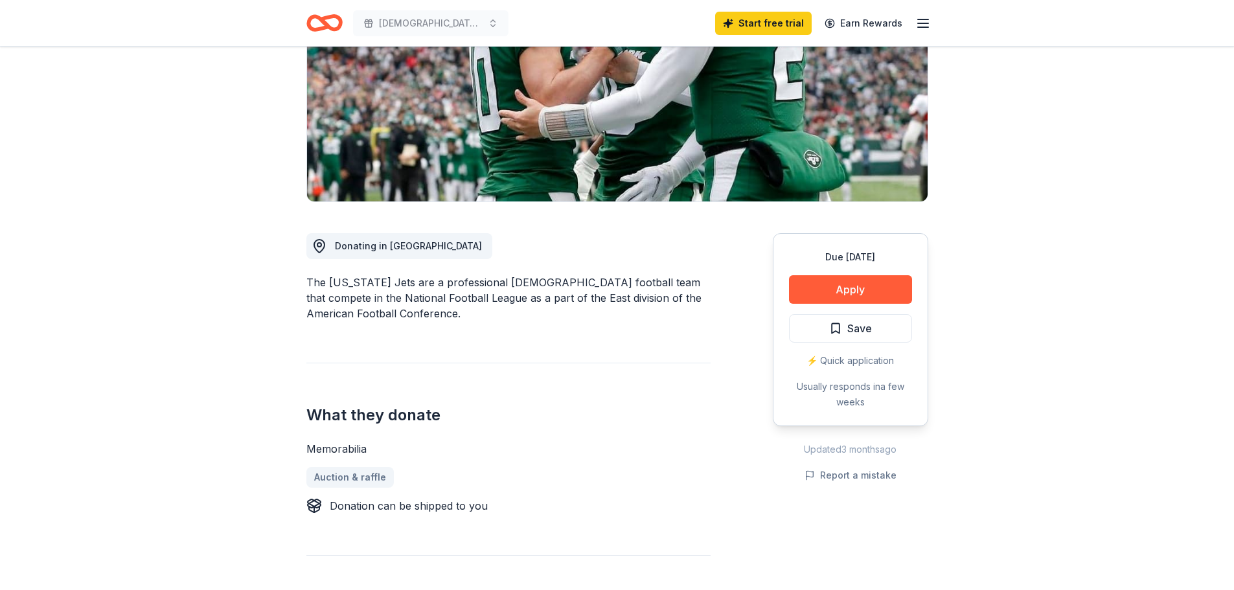
scroll to position [194, 0]
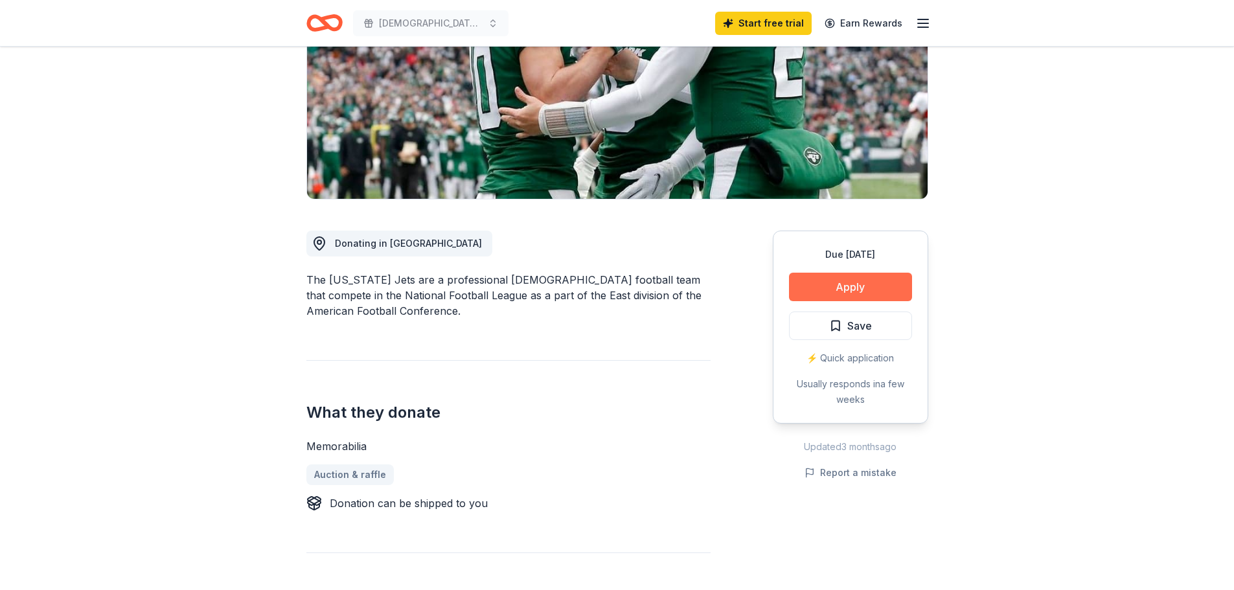
click at [856, 281] on button "Apply" at bounding box center [850, 287] width 123 height 29
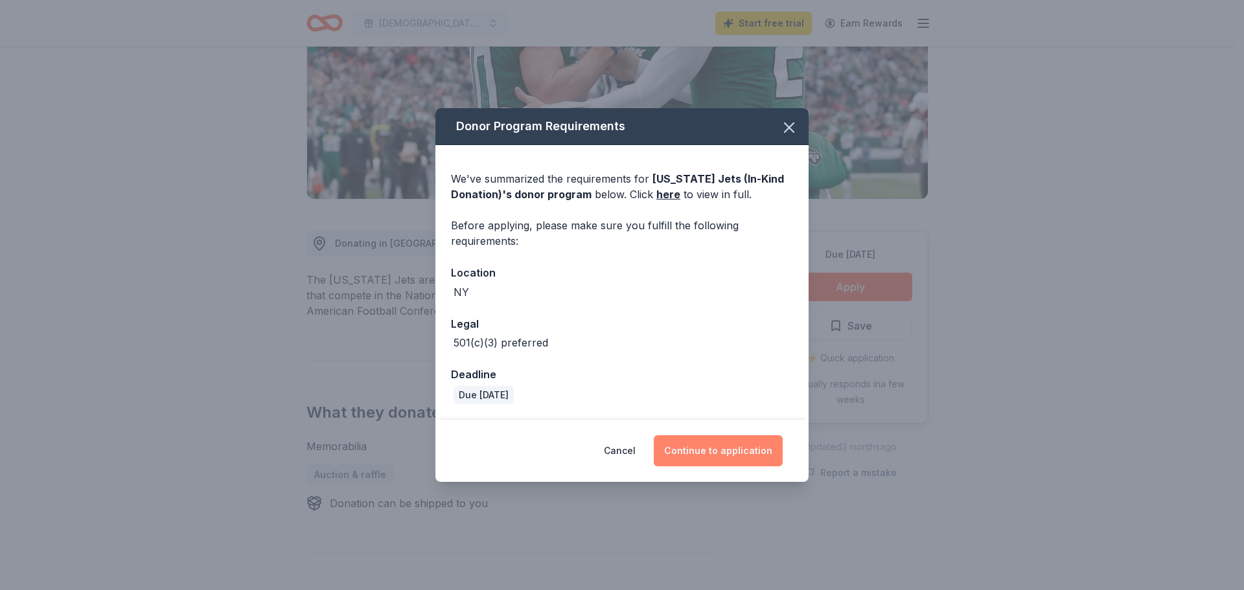
click at [711, 452] on button "Continue to application" at bounding box center [718, 450] width 129 height 31
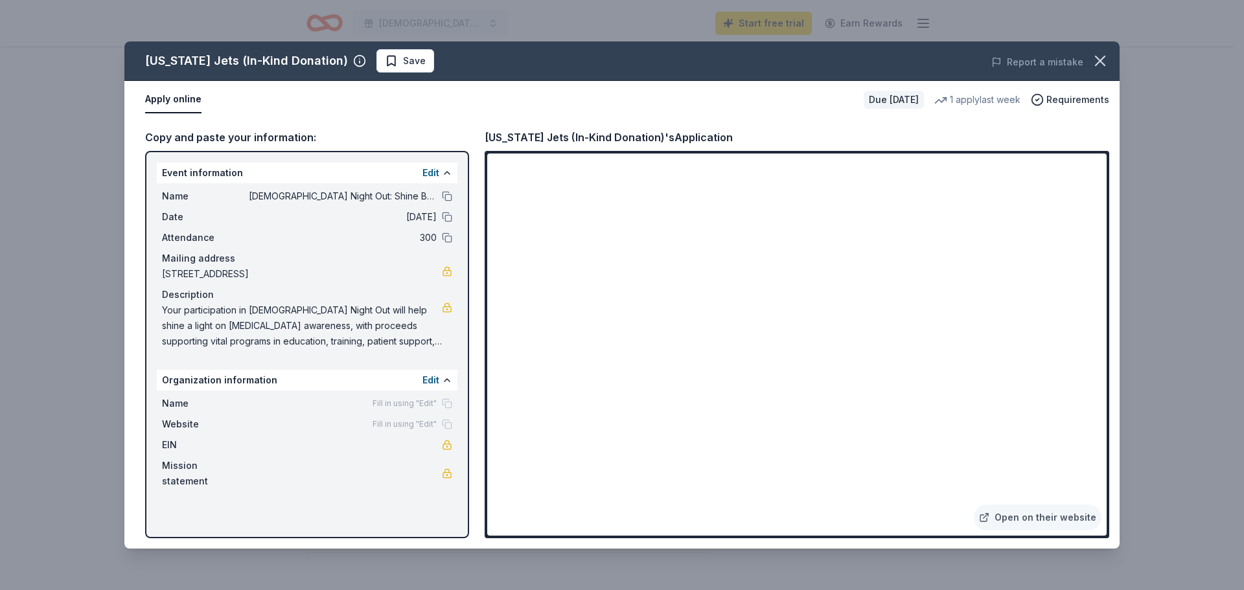
click at [912, 65] on div "Report a mistake" at bounding box center [925, 62] width 387 height 36
click at [1100, 54] on icon "button" at bounding box center [1100, 61] width 18 height 18
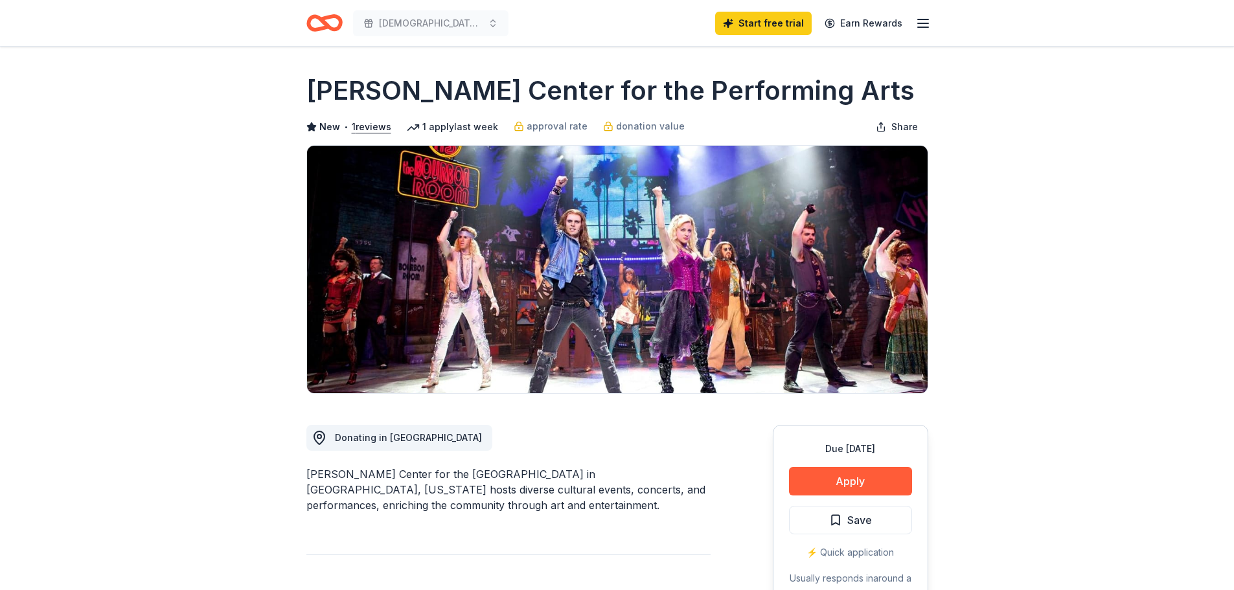
scroll to position [65, 0]
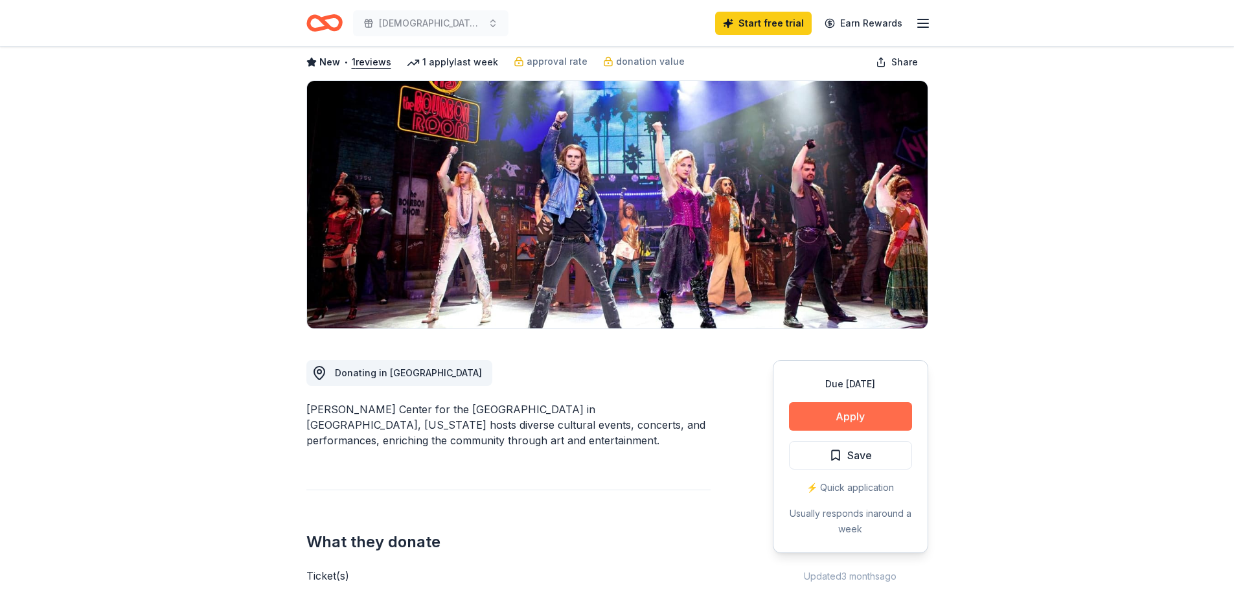
click at [845, 410] on button "Apply" at bounding box center [850, 416] width 123 height 29
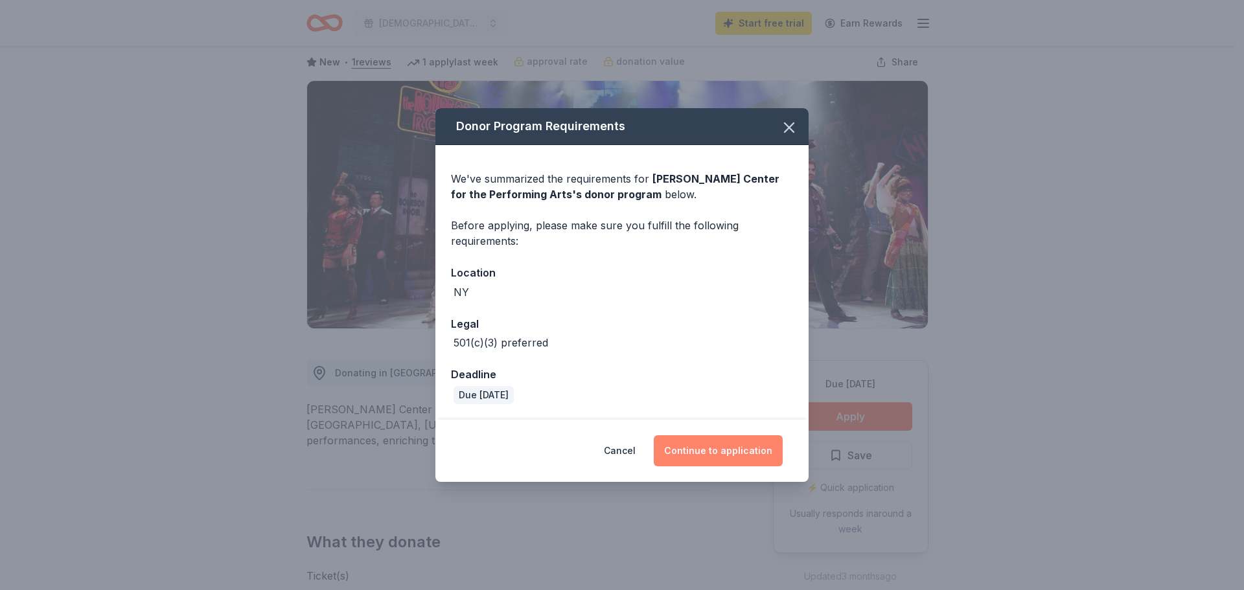
click at [717, 455] on button "Continue to application" at bounding box center [718, 450] width 129 height 31
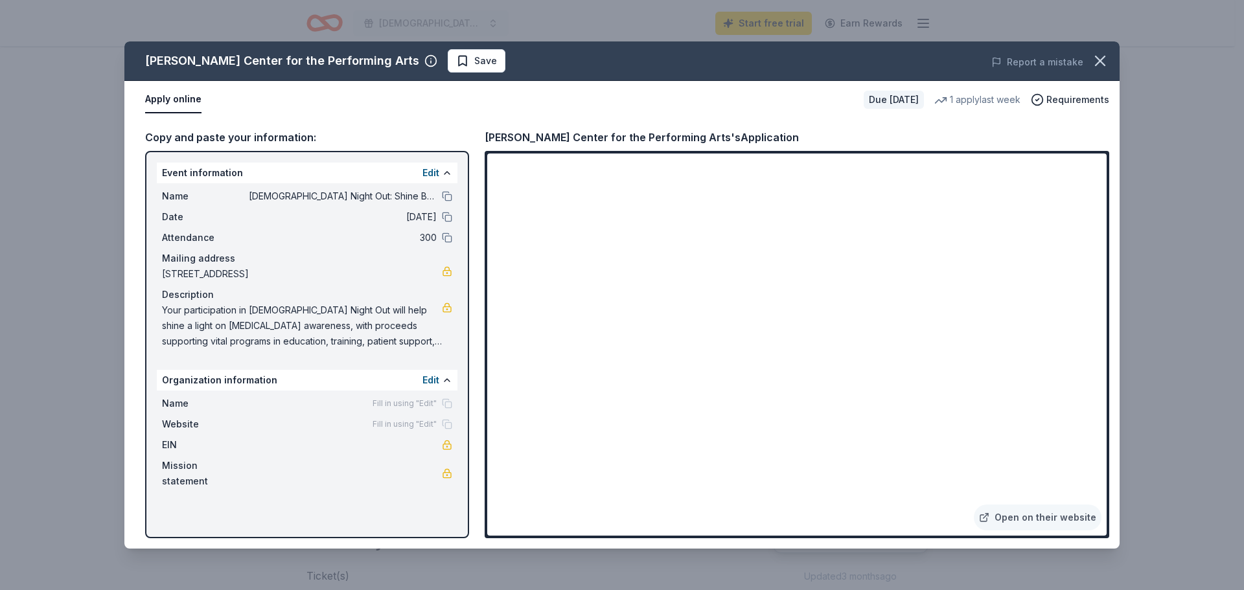
click at [156, 100] on button "Apply online" at bounding box center [173, 99] width 56 height 27
click at [163, 100] on button "Apply online" at bounding box center [173, 99] width 56 height 27
click at [1103, 62] on icon "button" at bounding box center [1100, 61] width 18 height 18
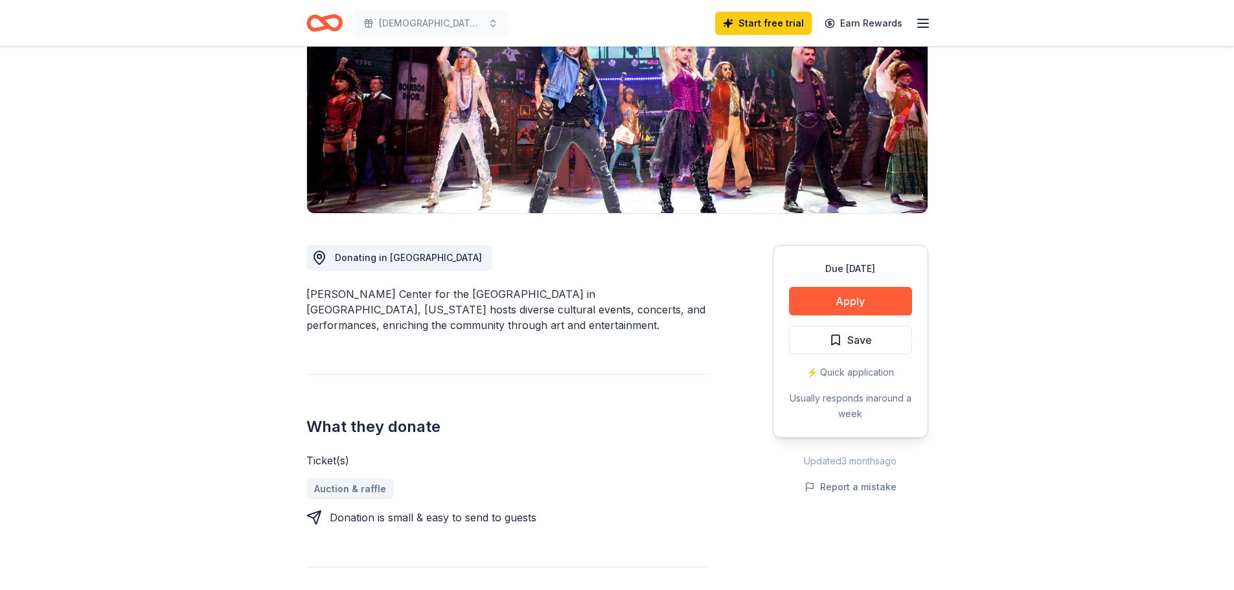
scroll to position [259, 0]
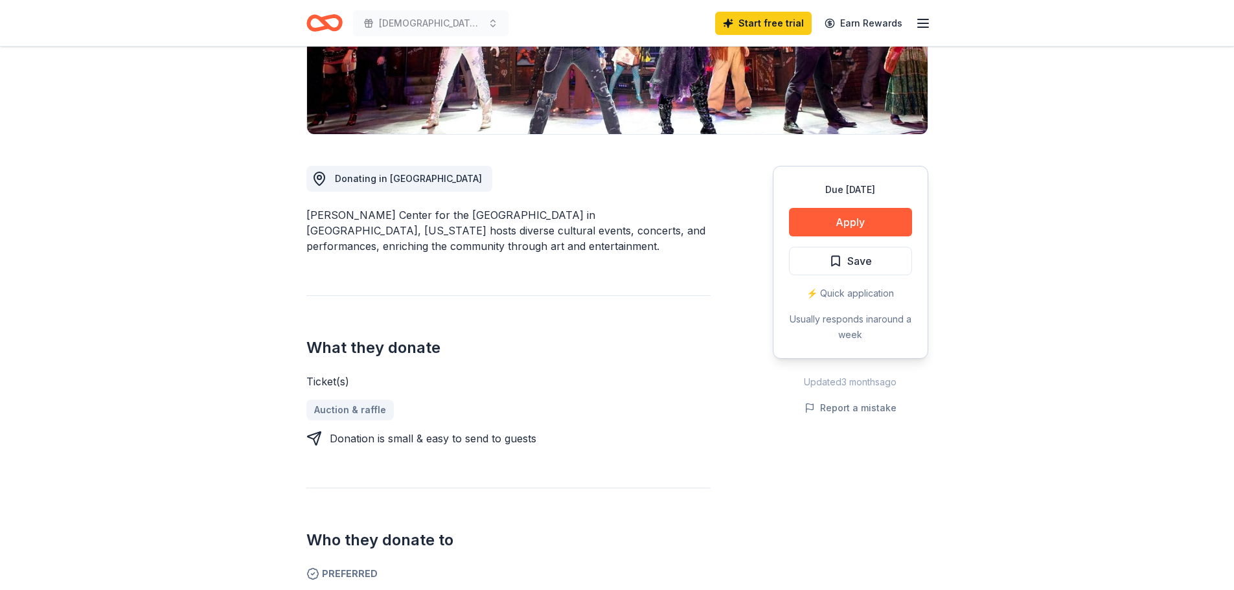
click at [879, 294] on div "⚡️ Quick application" at bounding box center [850, 294] width 123 height 16
click at [827, 292] on div "⚡️ Quick application" at bounding box center [850, 294] width 123 height 16
click at [344, 408] on link "Auction & raffle" at bounding box center [355, 410] width 98 height 21
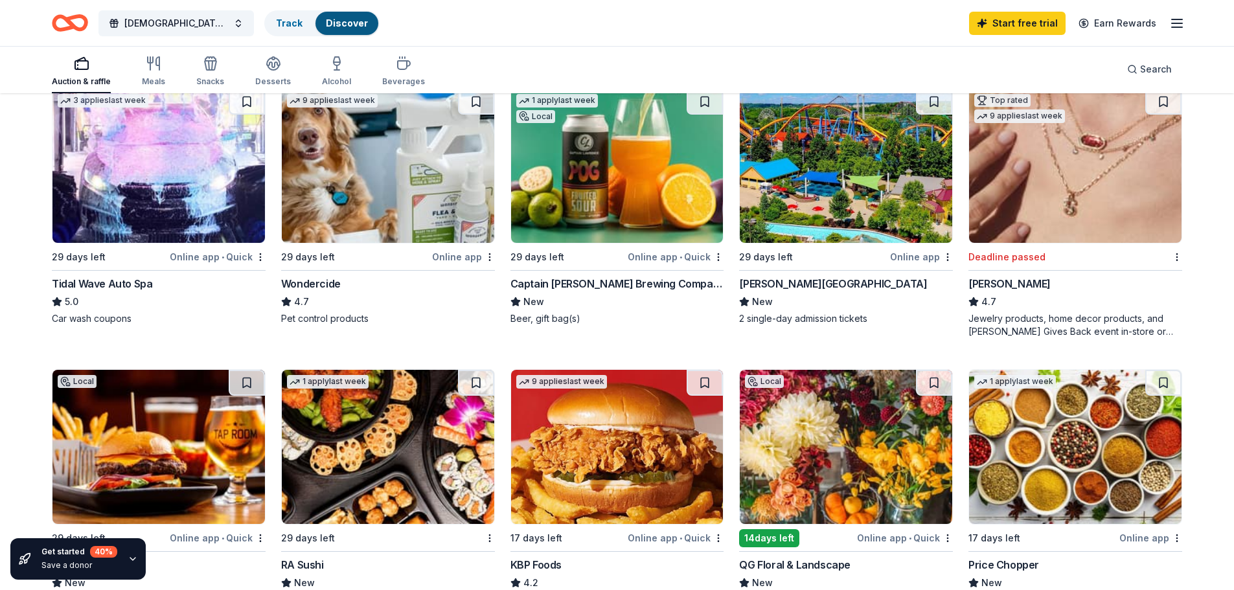
scroll to position [648, 0]
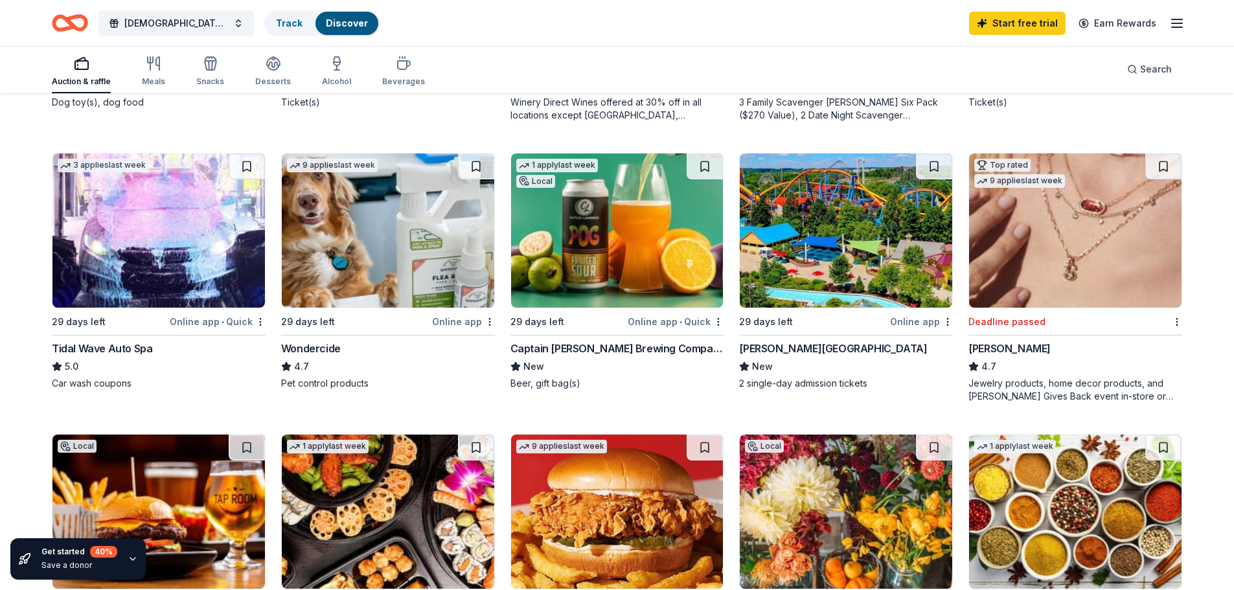
click at [1119, 278] on img at bounding box center [1075, 231] width 213 height 154
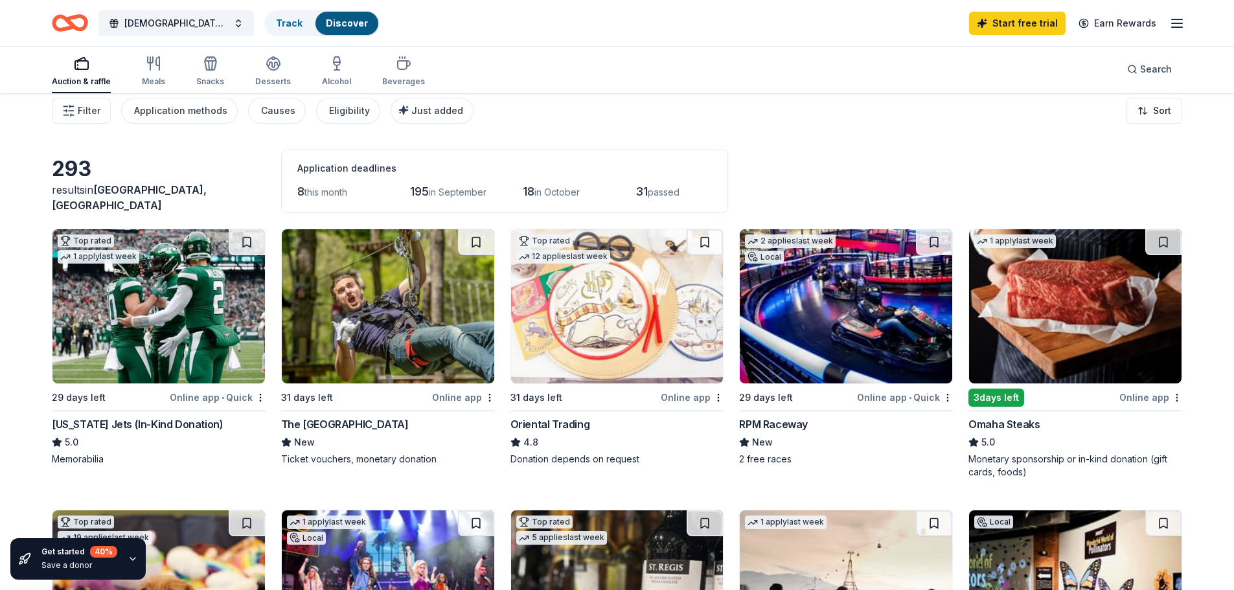
scroll to position [0, 0]
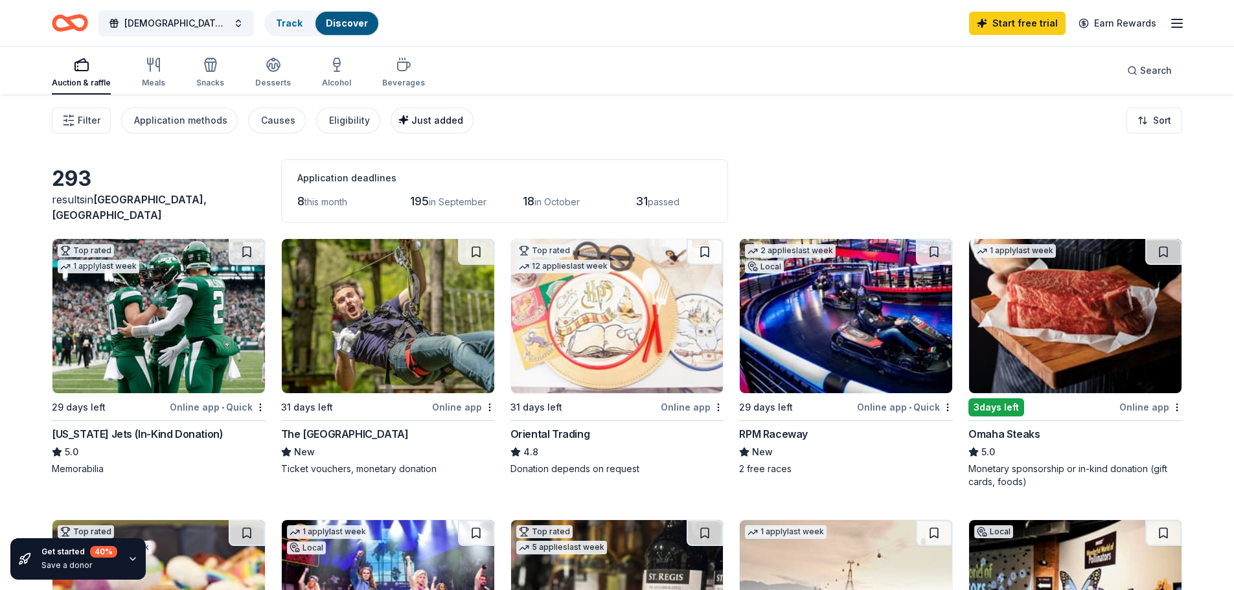
click at [424, 122] on span "Just added" at bounding box center [437, 120] width 52 height 11
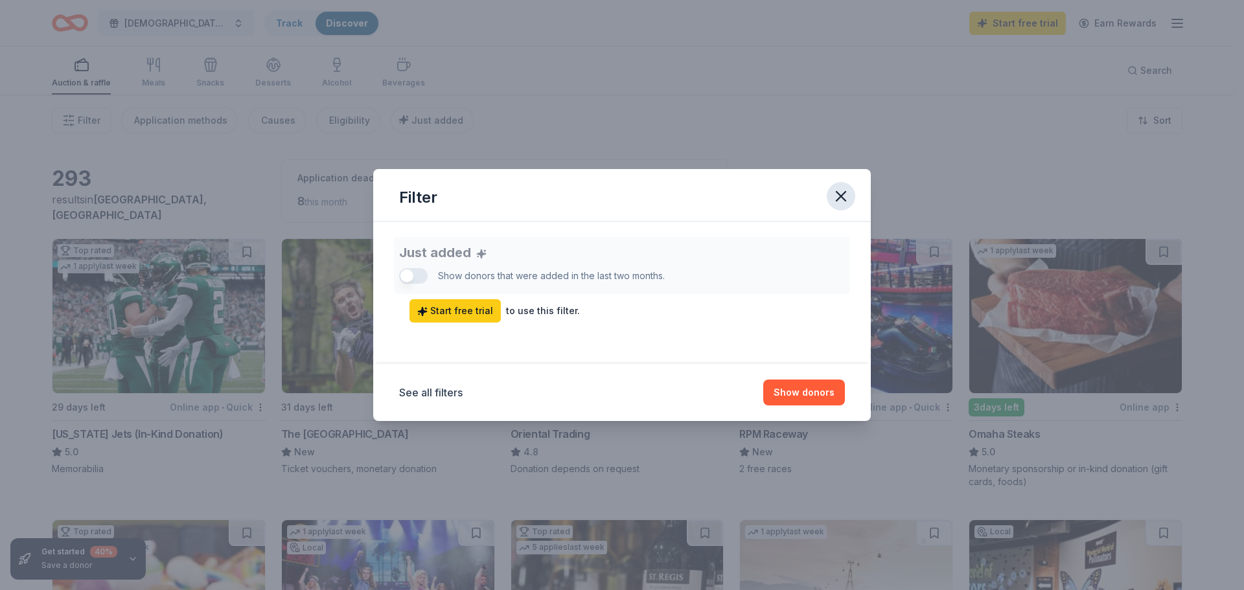
click at [838, 196] on icon "button" at bounding box center [841, 196] width 18 height 18
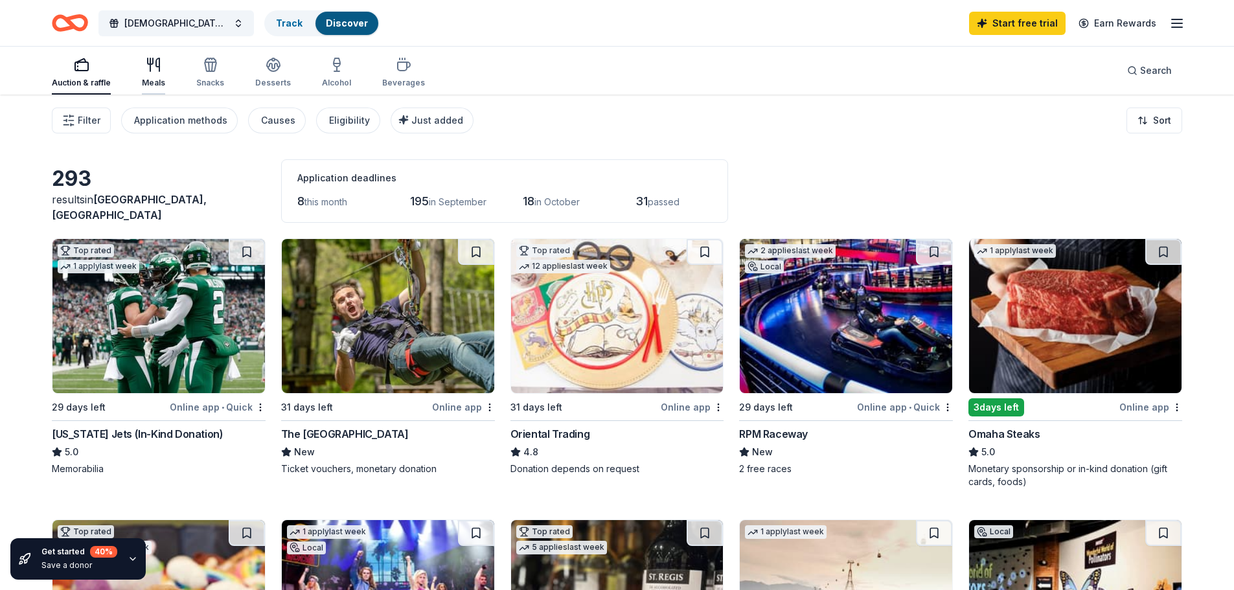
click at [159, 84] on div "Meals" at bounding box center [153, 83] width 23 height 10
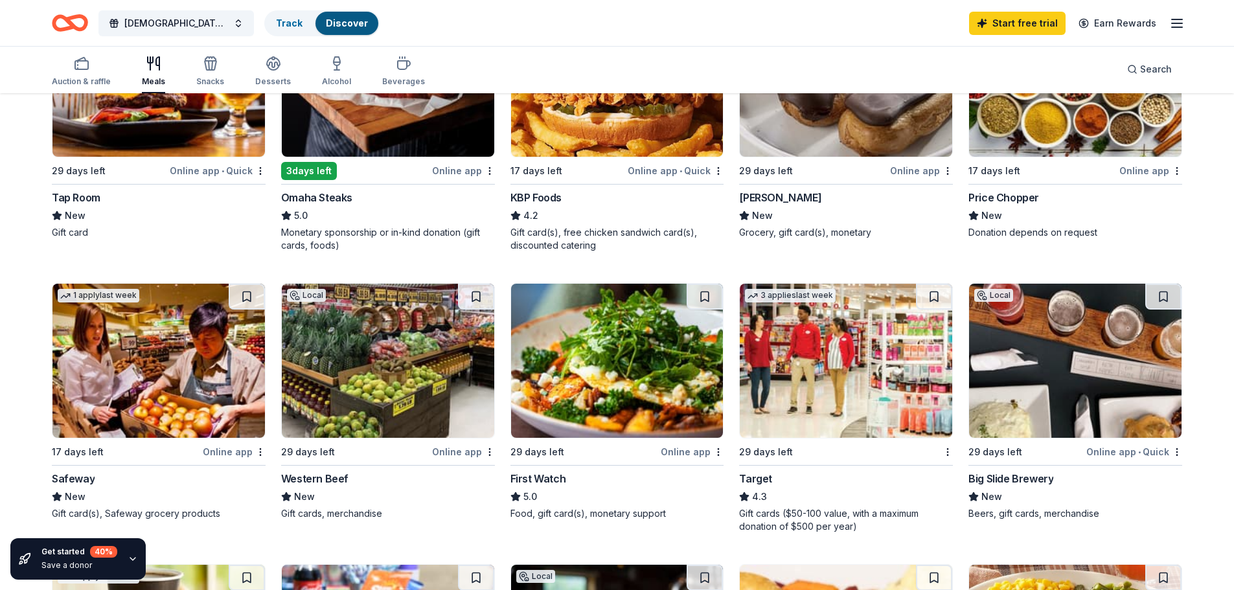
scroll to position [259, 0]
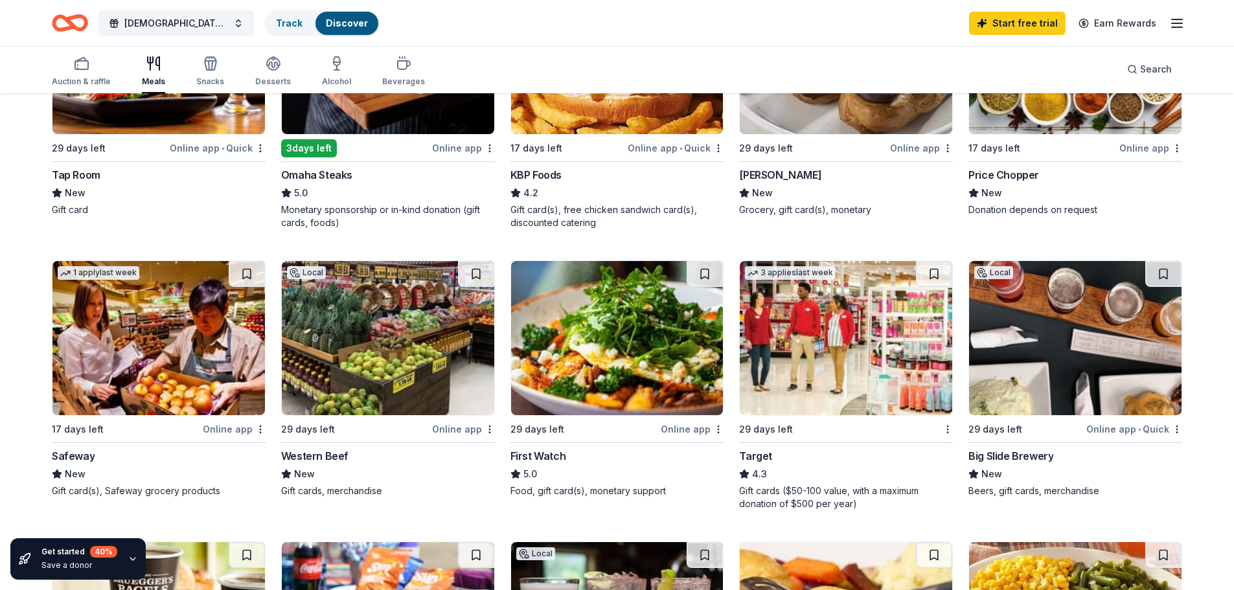
click at [837, 352] on img at bounding box center [846, 338] width 213 height 154
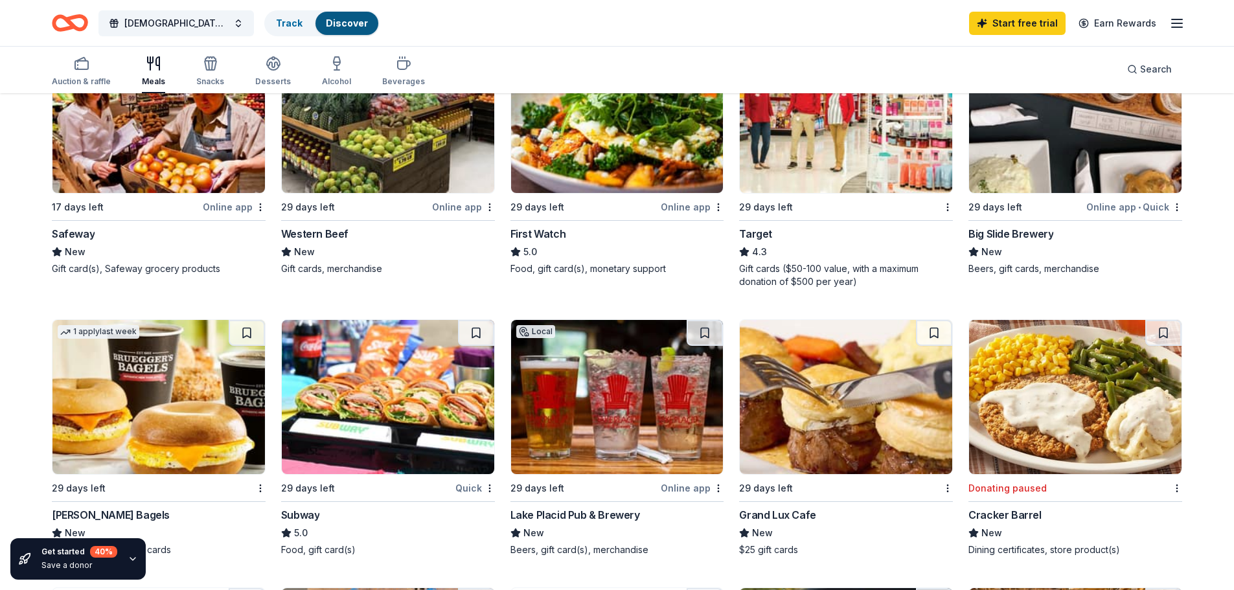
scroll to position [0, 0]
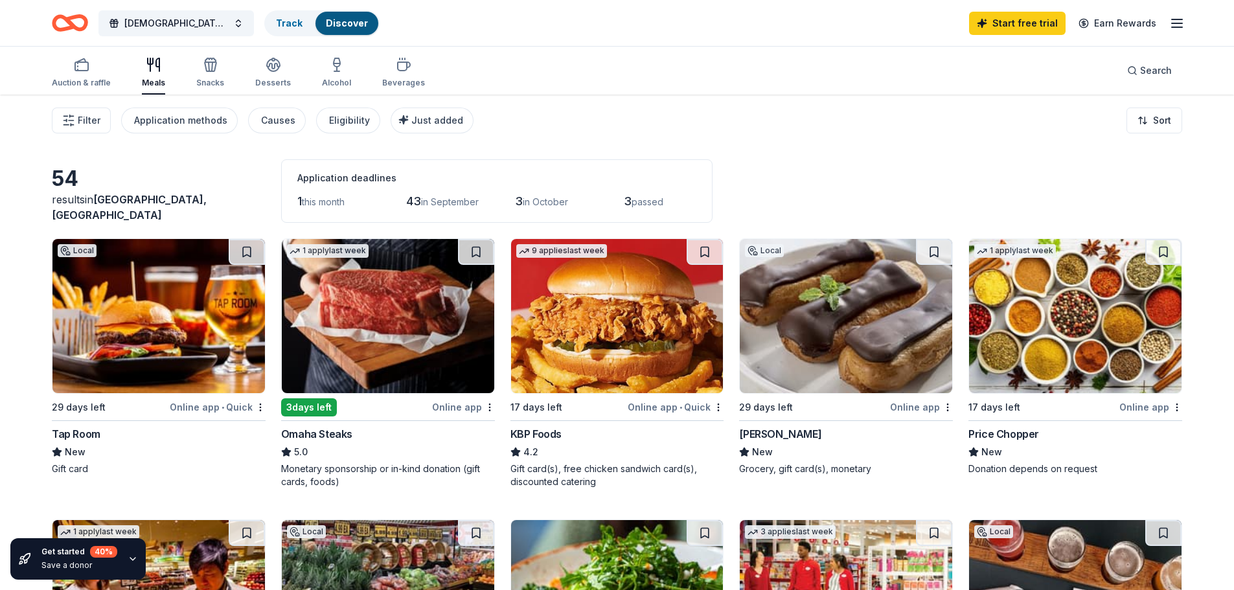
click at [1178, 27] on line "button" at bounding box center [1177, 27] width 10 height 0
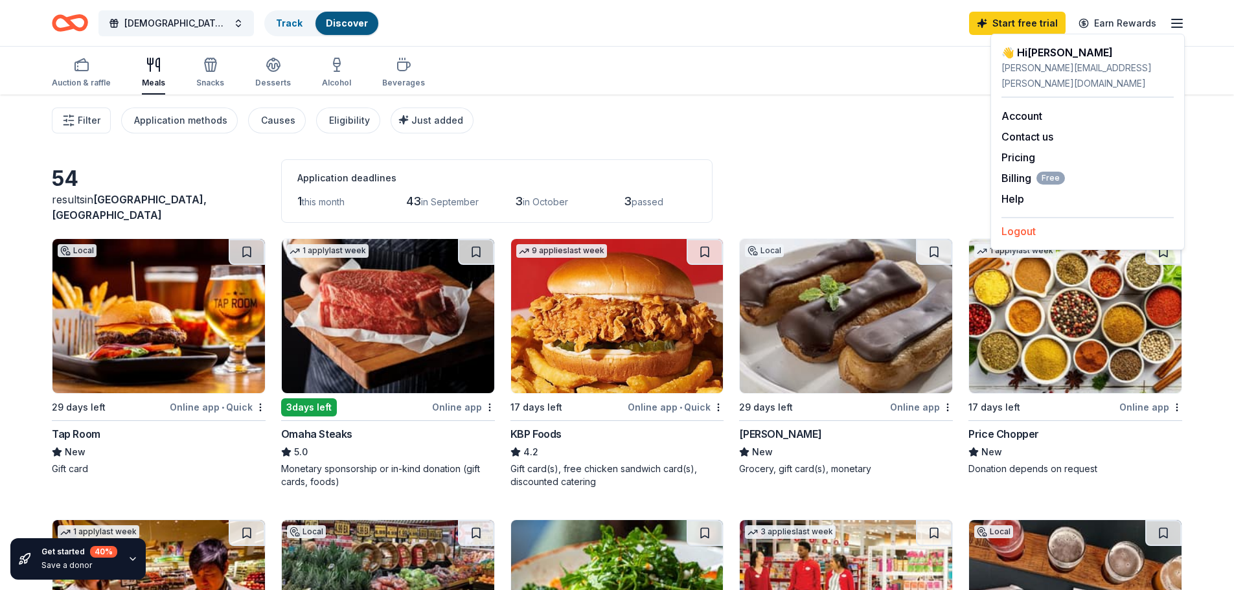
click at [1022, 224] on button "Logout" at bounding box center [1019, 232] width 34 height 16
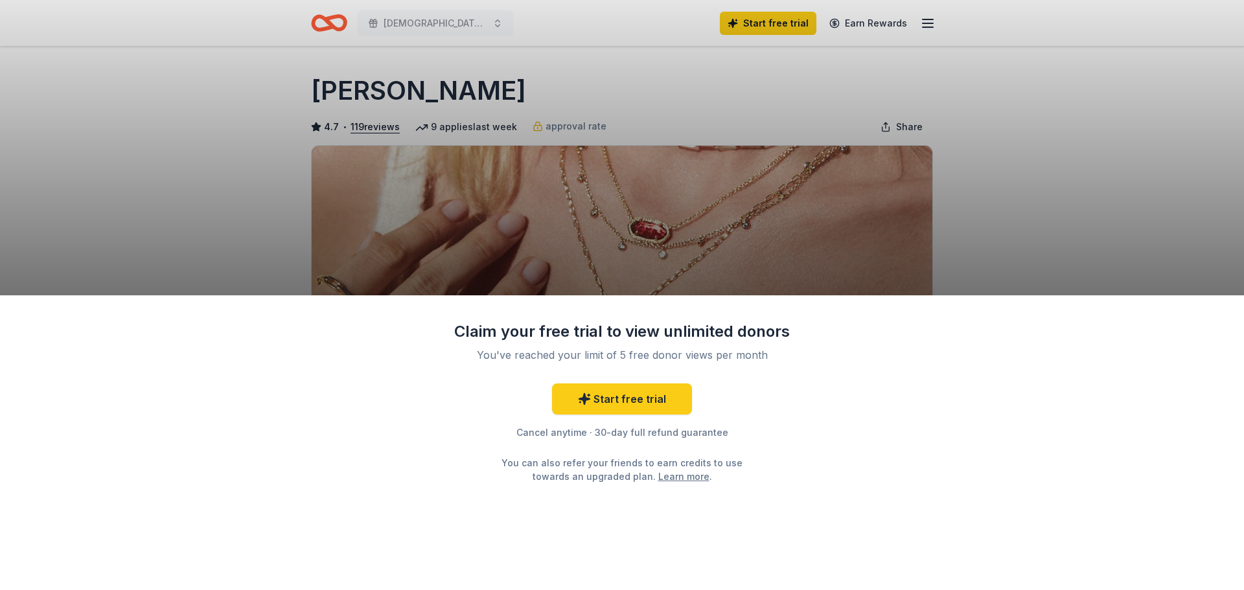
click at [961, 236] on div "Claim your free trial to view unlimited donors You've reached your limit of 5 f…" at bounding box center [622, 295] width 1244 height 590
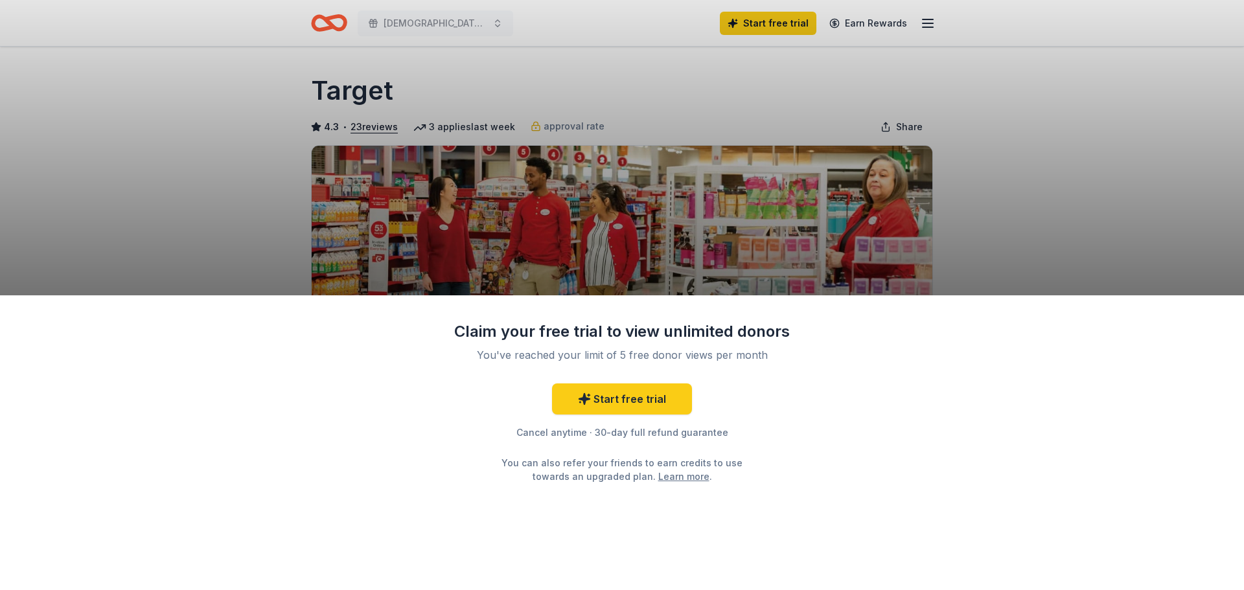
click at [1111, 157] on div "Claim your free trial to view unlimited donors You've reached your limit of 5 f…" at bounding box center [622, 295] width 1244 height 590
